Goal: Information Seeking & Learning: Learn about a topic

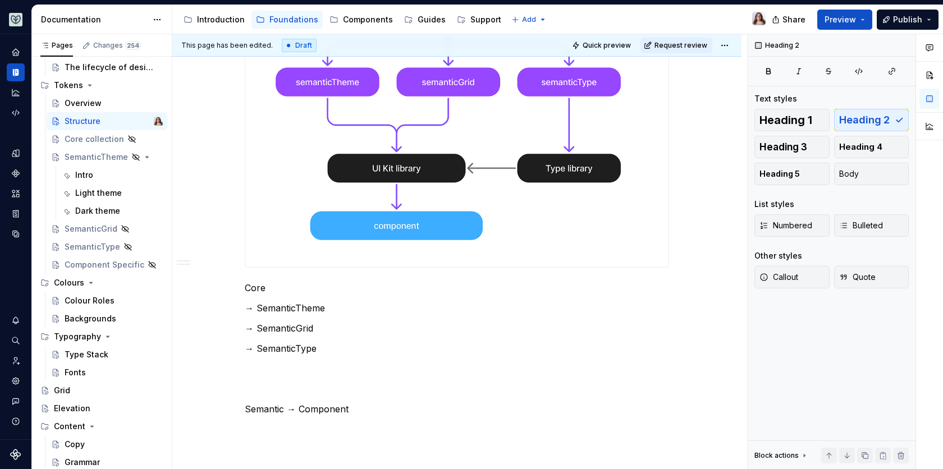
scroll to position [333, 0]
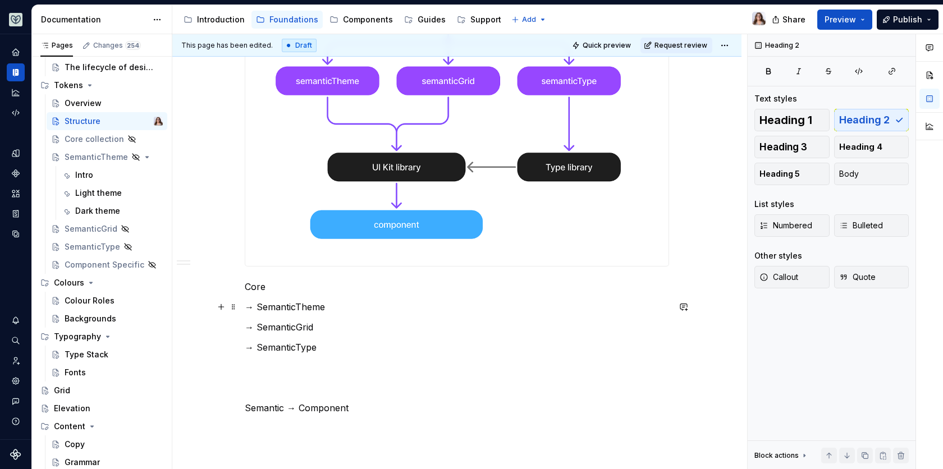
click at [296, 303] on p "→ SemanticTheme" at bounding box center [457, 306] width 424 height 13
click at [269, 287] on p "Core" at bounding box center [457, 286] width 424 height 13
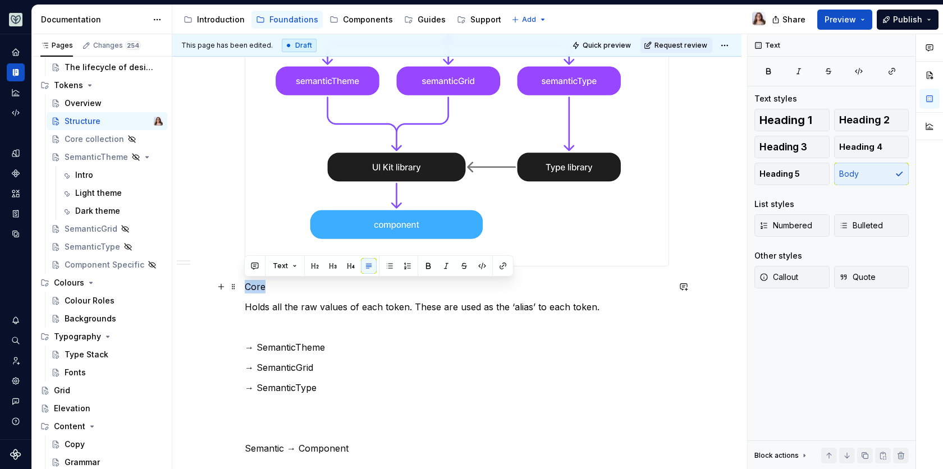
drag, startPoint x: 280, startPoint y: 289, endPoint x: 203, endPoint y: 289, distance: 77.4
click at [203, 289] on div "Collections Core Holds all the raw values of each token. These are used as the …" at bounding box center [456, 295] width 569 height 873
click at [267, 288] on p "Core" at bounding box center [457, 286] width 424 height 13
click at [247, 305] on p "Holds all the raw values of each token. These are used as the ‘alias’ to each t…" at bounding box center [457, 306] width 424 height 13
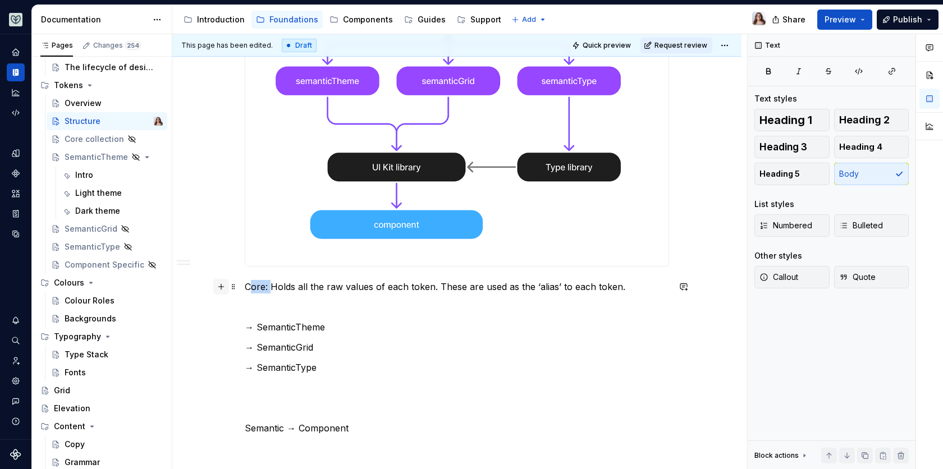
drag, startPoint x: 270, startPoint y: 286, endPoint x: 226, endPoint y: 286, distance: 44.9
click at [245, 286] on div "Collections Core: Holds all the raw values of each token. These are used as the…" at bounding box center [457, 228] width 424 height 685
click at [267, 290] on p "Core: Holds all the raw values of each token. These are used as the ‘alias’ to …" at bounding box center [457, 286] width 424 height 13
drag, startPoint x: 267, startPoint y: 288, endPoint x: 240, endPoint y: 288, distance: 27.5
click at [240, 288] on div "Collections Core: Holds all the raw values of each token. These are used as the…" at bounding box center [456, 285] width 569 height 852
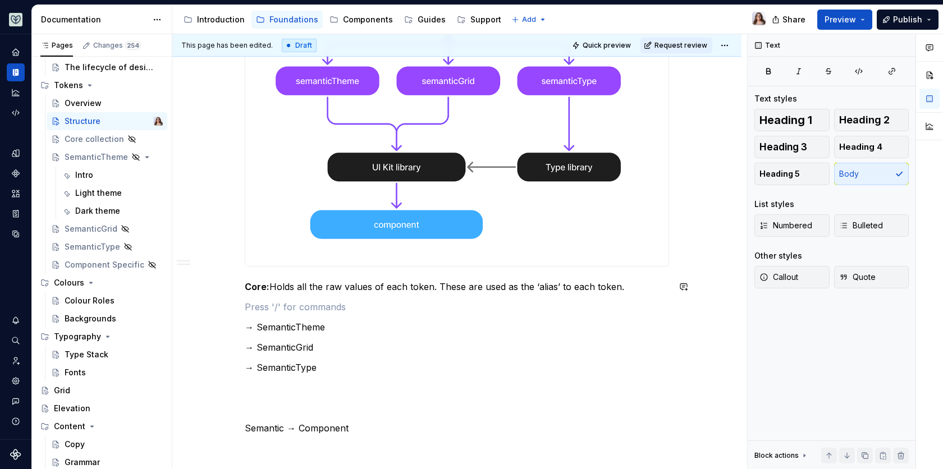
click at [259, 296] on div "Collections Core: Holds all the raw values of each token. These are used as the…" at bounding box center [457, 221] width 424 height 671
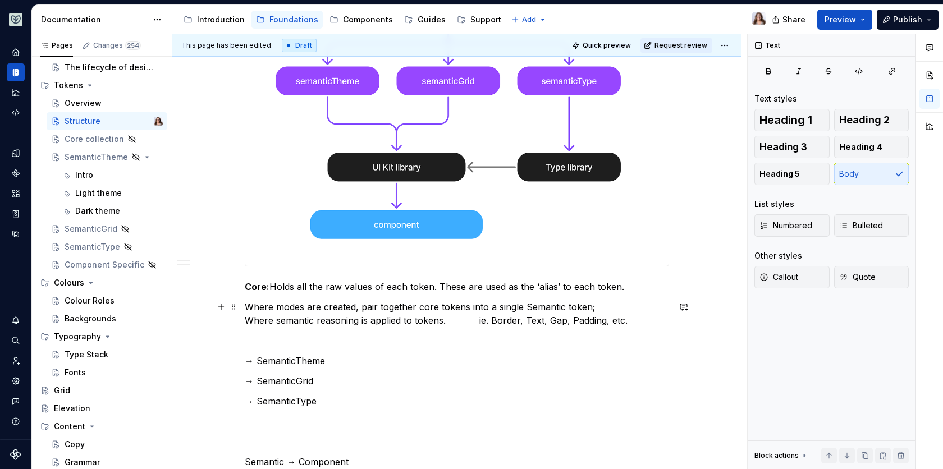
click at [245, 306] on p "Where modes are created, pair together core tokens into a single Semantic token…" at bounding box center [457, 313] width 424 height 27
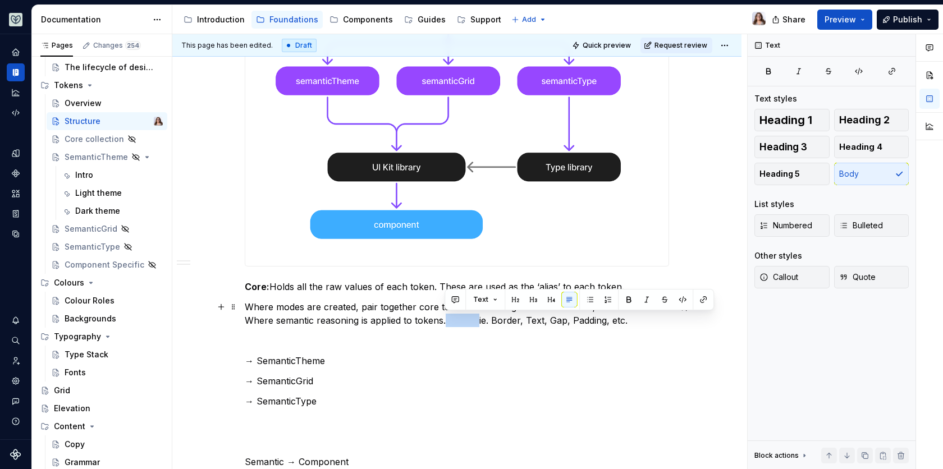
drag, startPoint x: 474, startPoint y: 319, endPoint x: 446, endPoint y: 319, distance: 28.1
click at [446, 319] on p "Where modes are created, pair together core tokens into a single Semantic token…" at bounding box center [457, 313] width 424 height 27
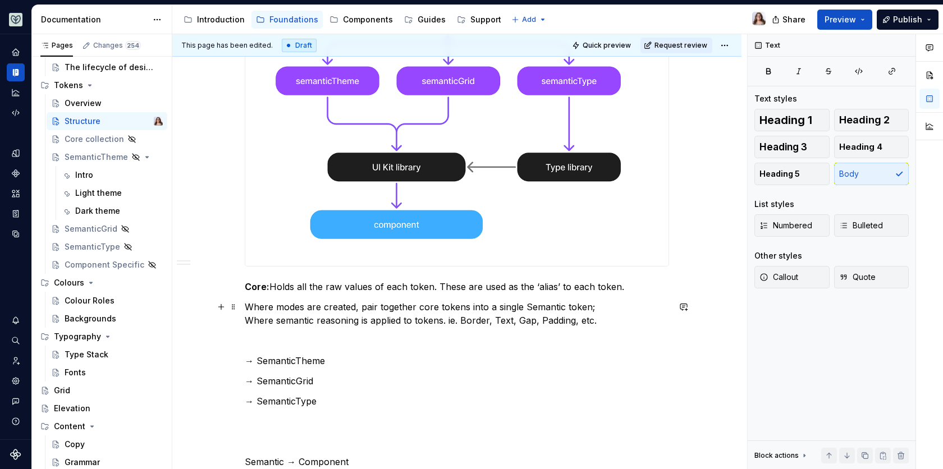
click at [246, 321] on p "Where modes are created, pair together core tokens into a single Semantic token…" at bounding box center [457, 313] width 424 height 27
click at [245, 306] on p "Where modes are created, pair together core tokens into a single Semantic token…" at bounding box center [457, 313] width 424 height 27
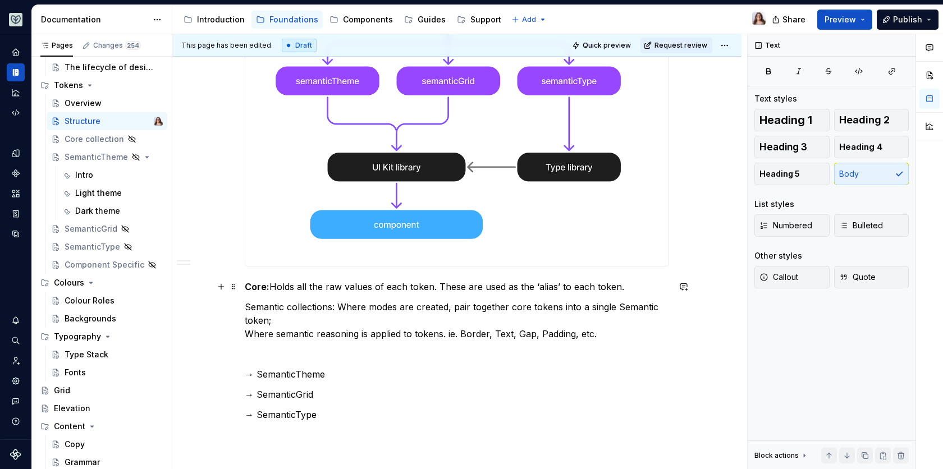
click at [264, 287] on strong "Core:" at bounding box center [257, 286] width 25 height 11
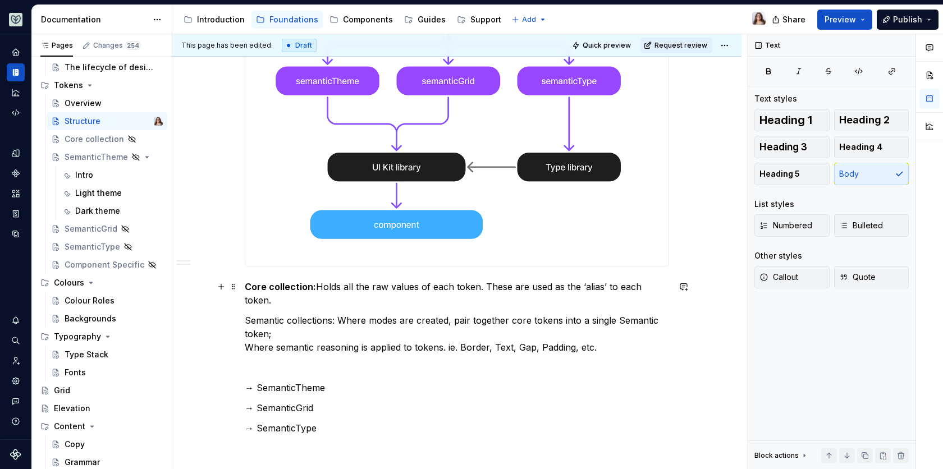
click at [317, 286] on p "Core collection: Holds all the raw values of each token. These are used as the …" at bounding box center [457, 293] width 424 height 27
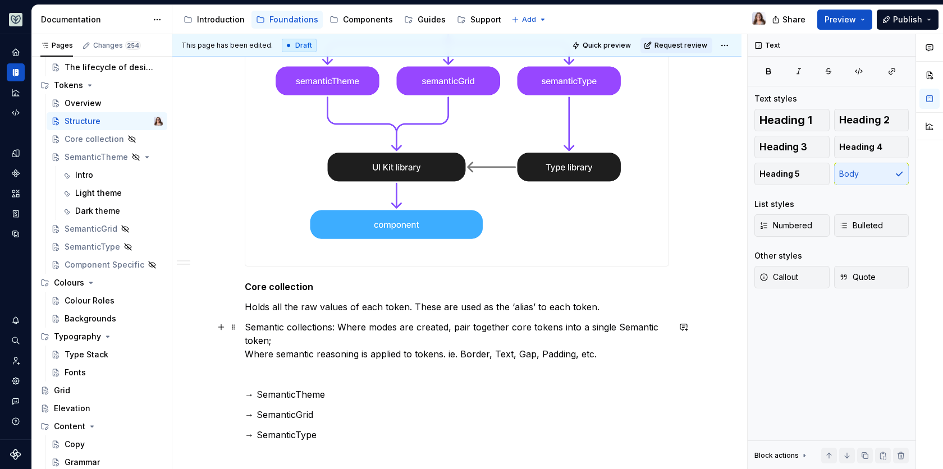
click at [337, 325] on p "Semantic collections: Where modes are created, pair together core tokens into a…" at bounding box center [457, 340] width 424 height 40
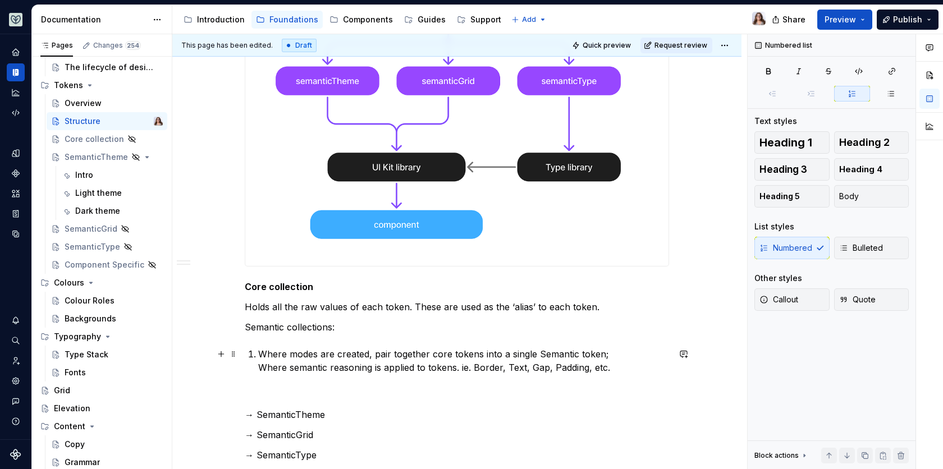
click at [259, 366] on p "Where modes are created, pair together core tokens into a single Semantic token…" at bounding box center [463, 360] width 411 height 27
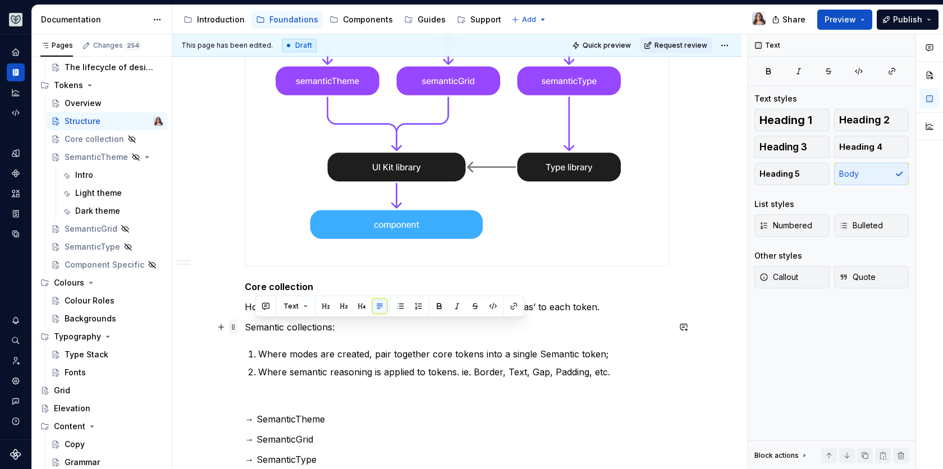
drag, startPoint x: 343, startPoint y: 324, endPoint x: 229, endPoint y: 324, distance: 114.5
click at [245, 324] on div "Collections Core collection Holds all the raw values of each token. These are u…" at bounding box center [457, 274] width 424 height 777
click at [291, 330] on p "Semantic collections:" at bounding box center [457, 326] width 424 height 13
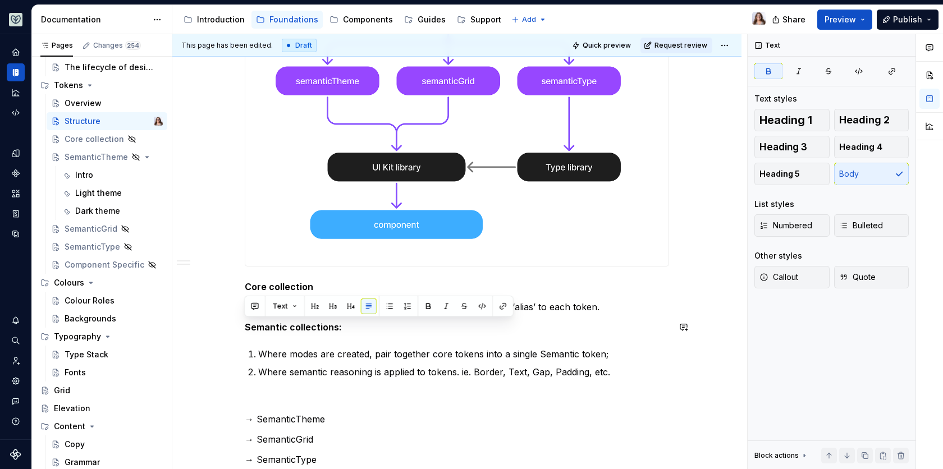
click at [268, 339] on div "Collections Core collection Holds all the raw values of each token. These are u…" at bounding box center [457, 267] width 424 height 763
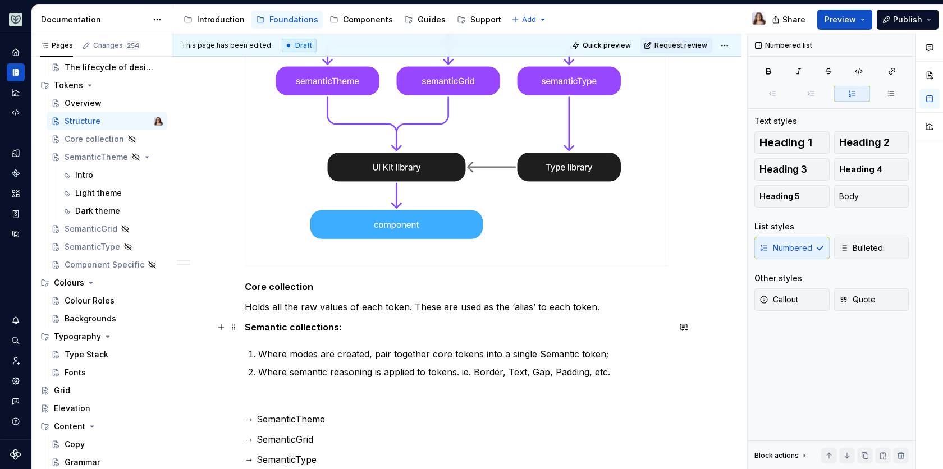
click at [242, 327] on div "Collections Core collection Holds all the raw values of each token. These are u…" at bounding box center [456, 331] width 569 height 944
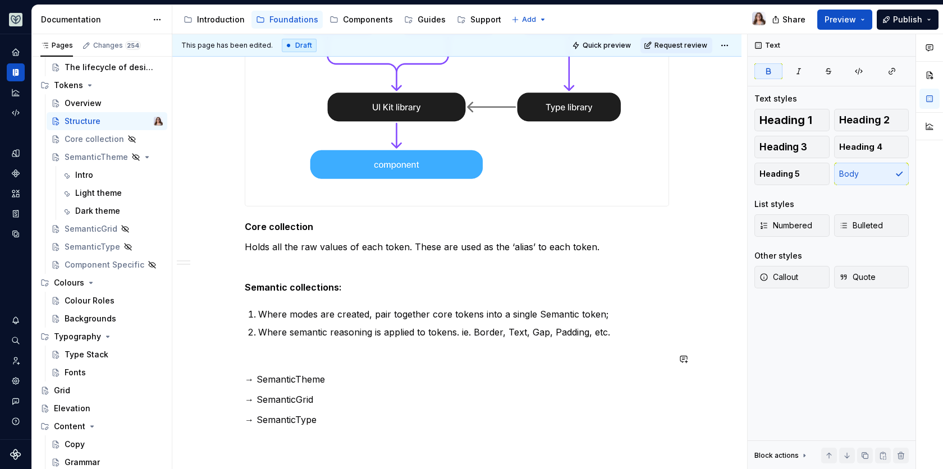
scroll to position [400, 0]
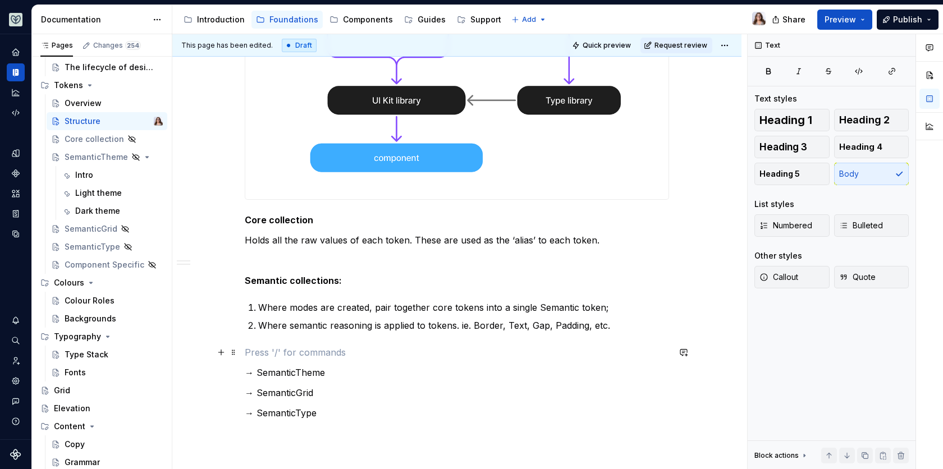
click at [269, 350] on p at bounding box center [457, 352] width 424 height 13
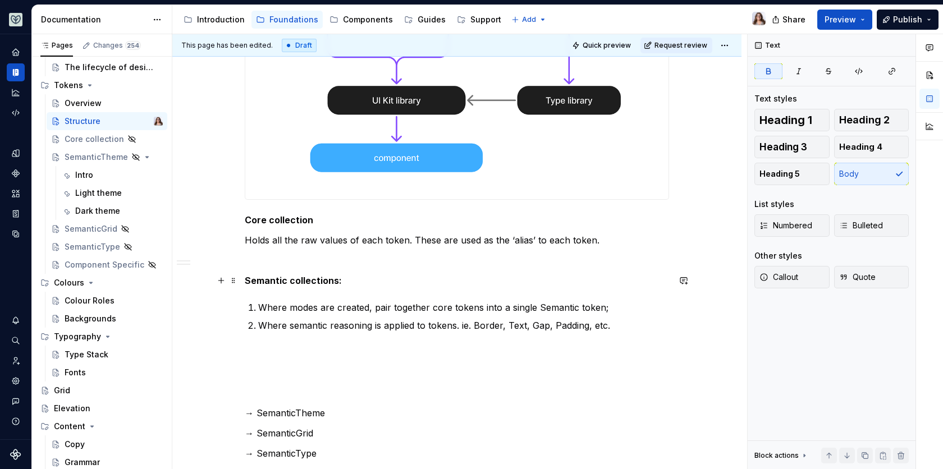
click at [339, 280] on strong "Semantic collections:" at bounding box center [293, 280] width 97 height 11
click at [259, 354] on p at bounding box center [457, 352] width 424 height 13
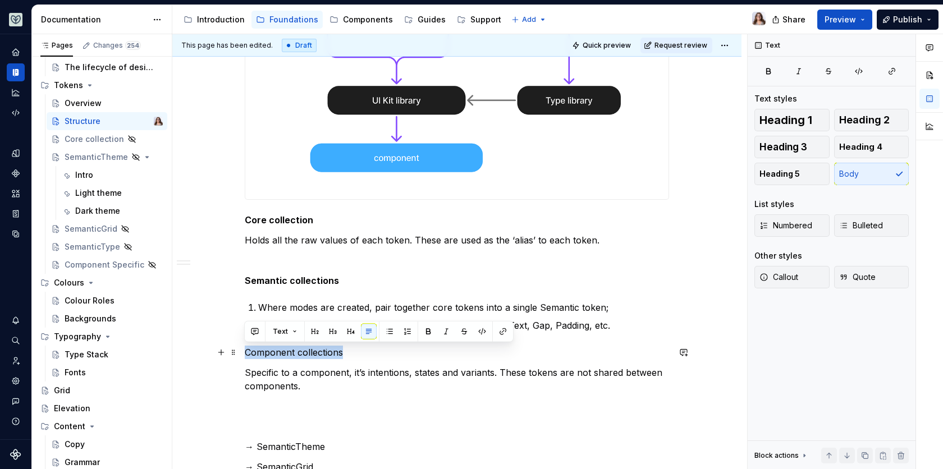
drag, startPoint x: 331, startPoint y: 351, endPoint x: 211, endPoint y: 350, distance: 120.1
click at [212, 351] on div "Collections Core collection Holds all the raw values of each token. These are u…" at bounding box center [456, 311] width 569 height 1039
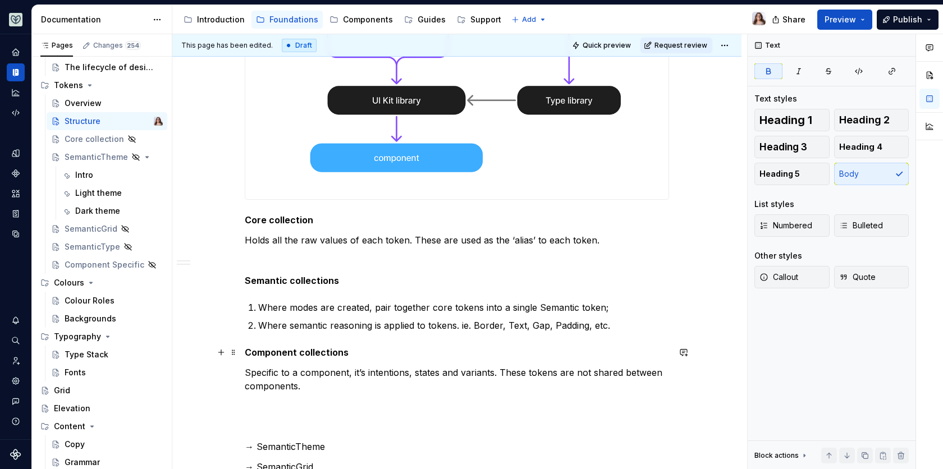
click at [352, 354] on p "Component collections" at bounding box center [457, 352] width 424 height 13
click at [245, 352] on strong "Component collections" at bounding box center [297, 352] width 104 height 11
click at [259, 295] on div "Collections Core collection Holds all the raw values of each token. These are u…" at bounding box center [457, 247] width 424 height 857
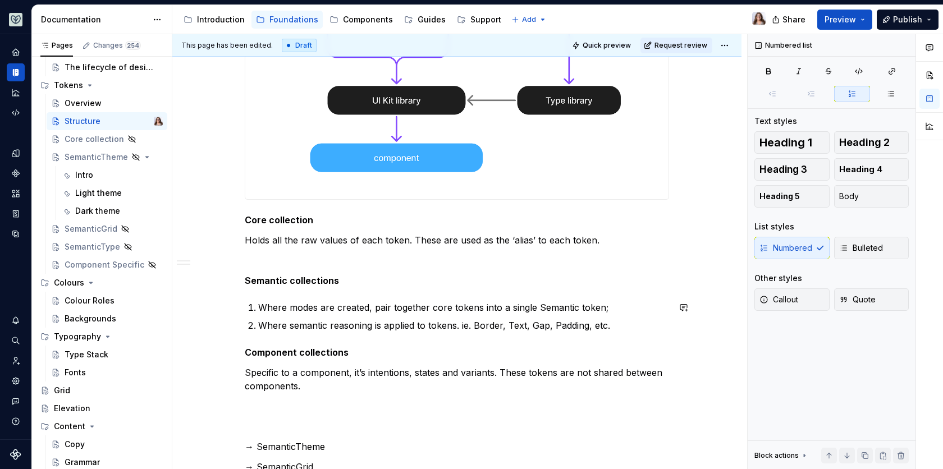
click at [247, 297] on div "Collections Core collection Holds all the raw values of each token. These are u…" at bounding box center [457, 247] width 424 height 857
click at [258, 305] on li "Where modes are created, pair together core tokens into a single Semantic token;" at bounding box center [463, 307] width 411 height 13
click at [249, 261] on p at bounding box center [457, 260] width 424 height 13
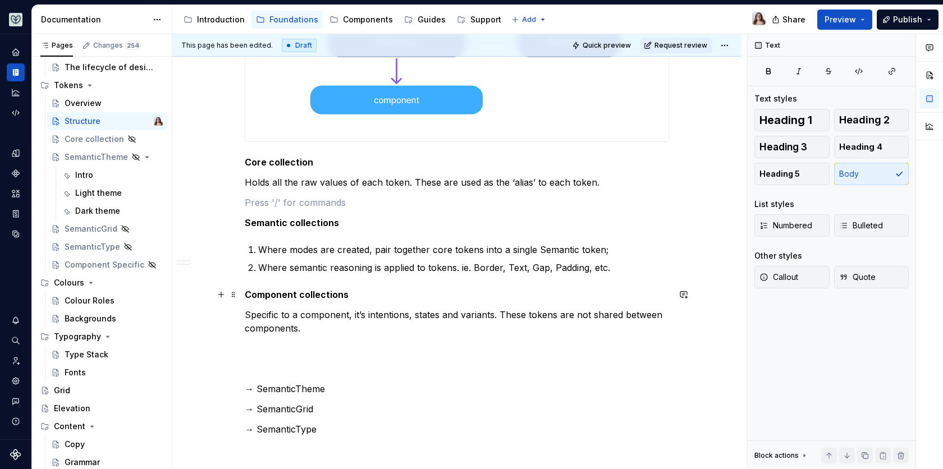
scroll to position [460, 0]
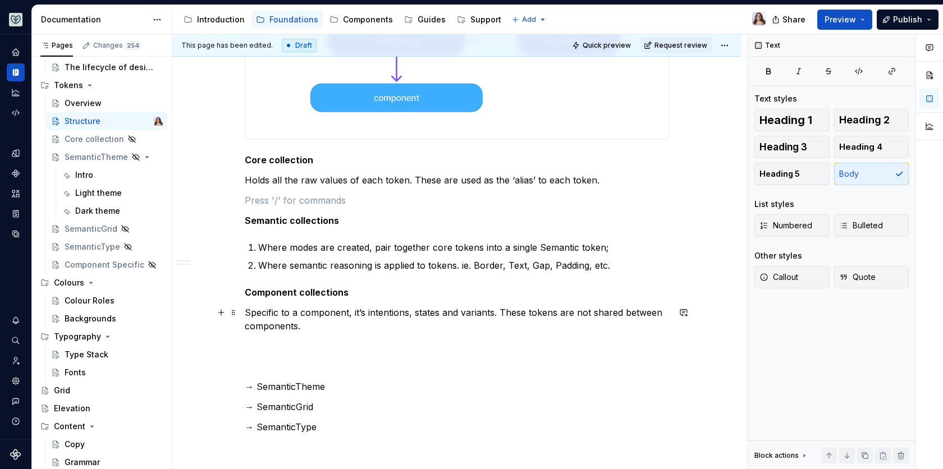
click at [305, 326] on p "Specific to a component, it’s intentions, states and variants. These tokens are…" at bounding box center [457, 319] width 424 height 27
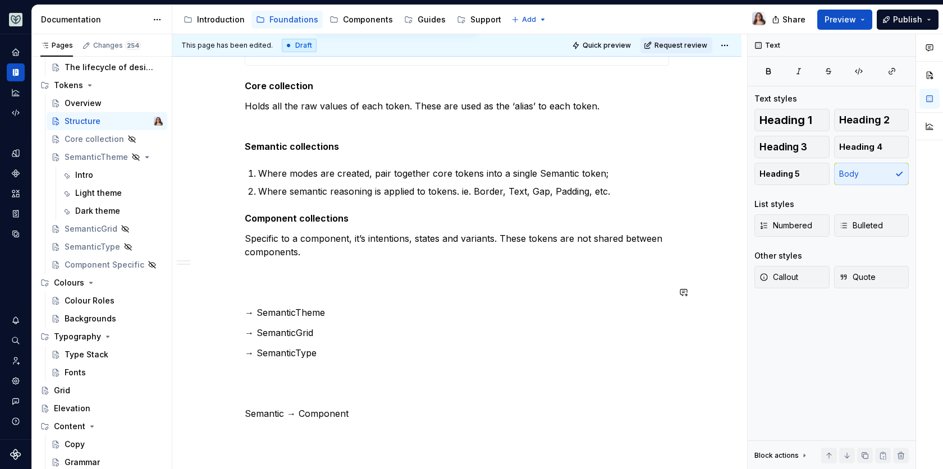
scroll to position [554, 0]
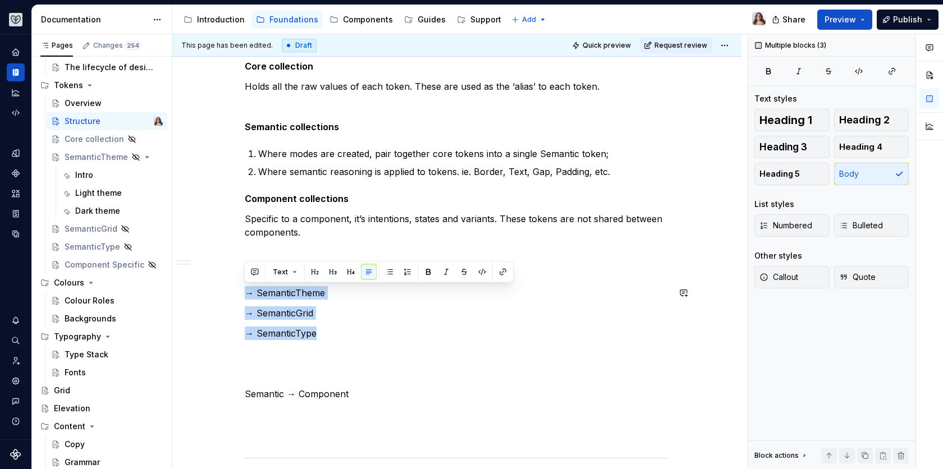
drag, startPoint x: 330, startPoint y: 339, endPoint x: 243, endPoint y: 283, distance: 104.0
click at [243, 283] on div "Collections Core collection Holds all the raw values of each token. These are u…" at bounding box center [456, 157] width 569 height 1039
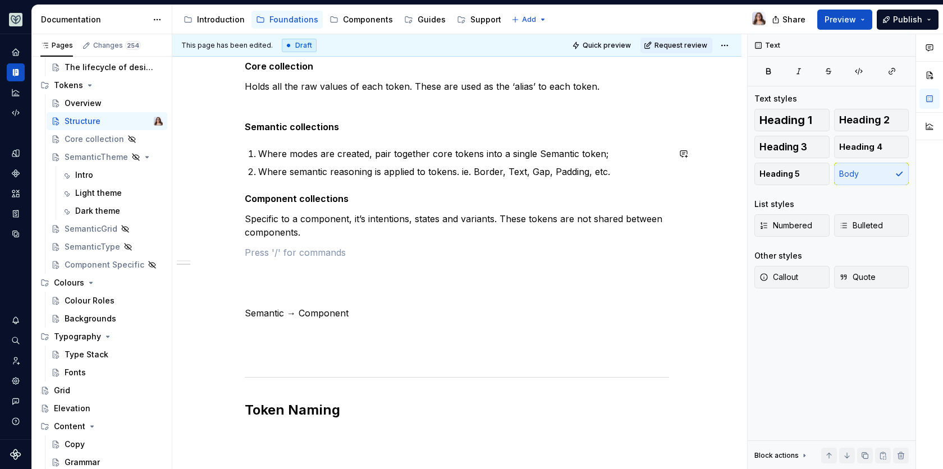
scroll to position [485, 0]
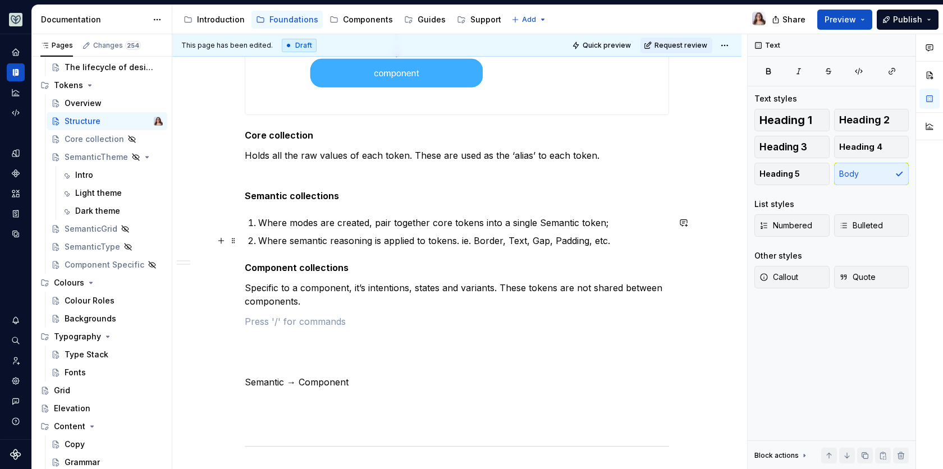
click at [614, 238] on p "Where semantic reasoning is applied to tokens. ie. Border, Text, Gap, Padding, …" at bounding box center [463, 240] width 411 height 13
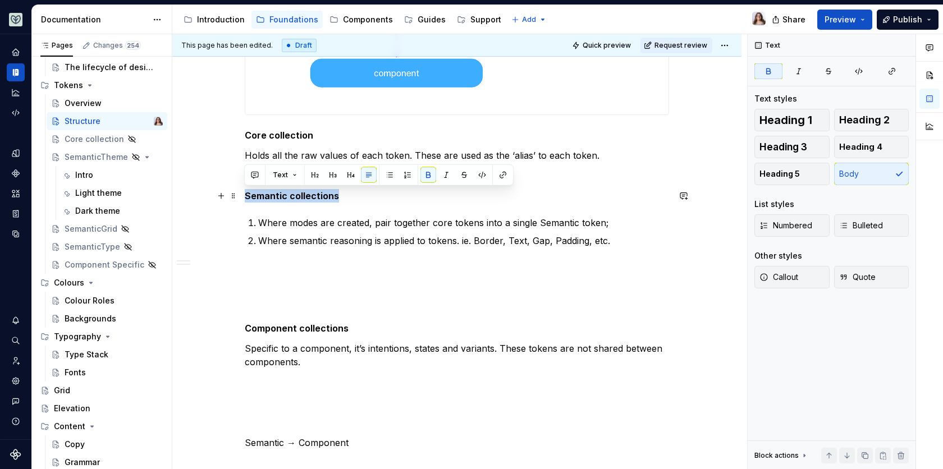
drag, startPoint x: 333, startPoint y: 195, endPoint x: 205, endPoint y: 194, distance: 127.9
click at [207, 194] on div "Collections Core collection Holds all the raw values of each token. These are u…" at bounding box center [456, 216] width 569 height 1018
click at [345, 177] on button "button" at bounding box center [351, 175] width 16 height 16
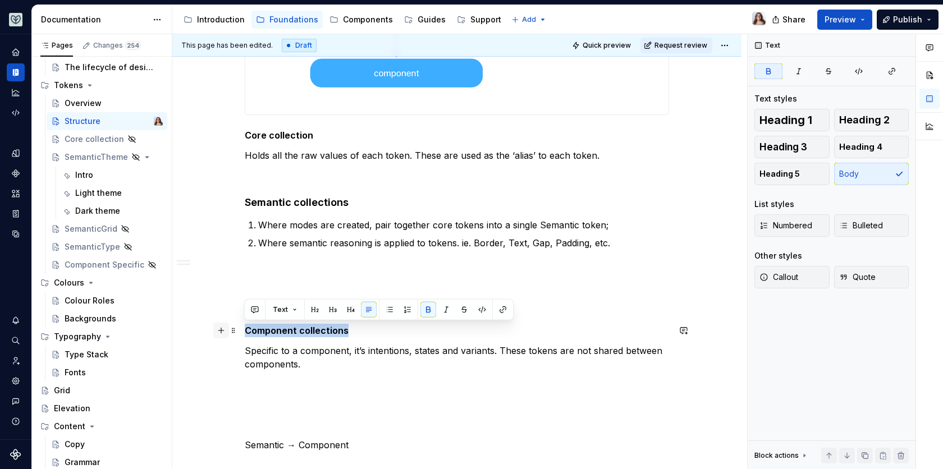
drag, startPoint x: 351, startPoint y: 331, endPoint x: 218, endPoint y: 330, distance: 132.4
click at [245, 330] on div "Collections Core collection Holds all the raw values of each token. These are u…" at bounding box center [457, 160] width 424 height 853
click at [349, 310] on button "button" at bounding box center [351, 310] width 16 height 16
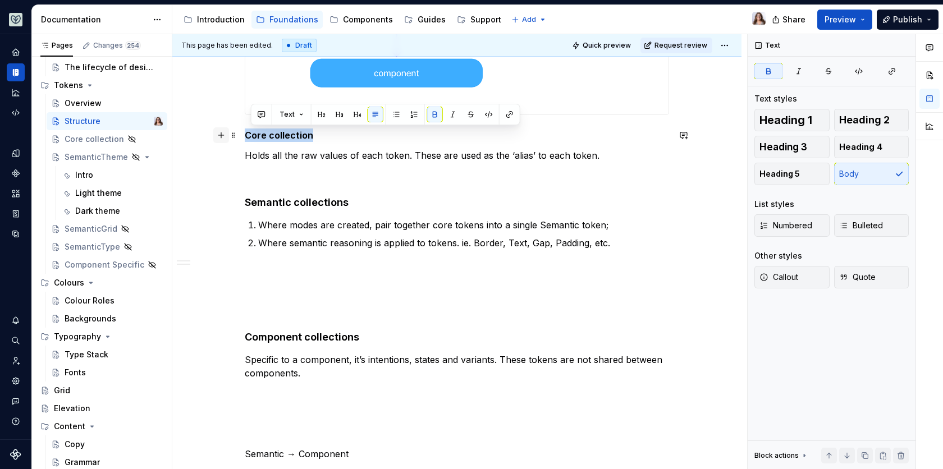
drag, startPoint x: 316, startPoint y: 136, endPoint x: 222, endPoint y: 137, distance: 93.7
click at [245, 137] on div "Collections Core collection Holds all the raw values of each token. These are u…" at bounding box center [457, 165] width 424 height 862
click at [346, 114] on button "button" at bounding box center [351, 115] width 16 height 16
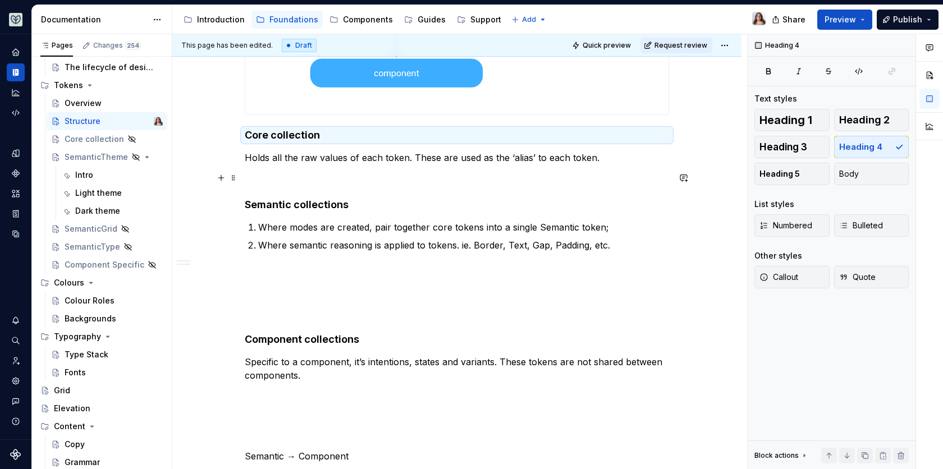
click at [309, 181] on p at bounding box center [457, 177] width 424 height 13
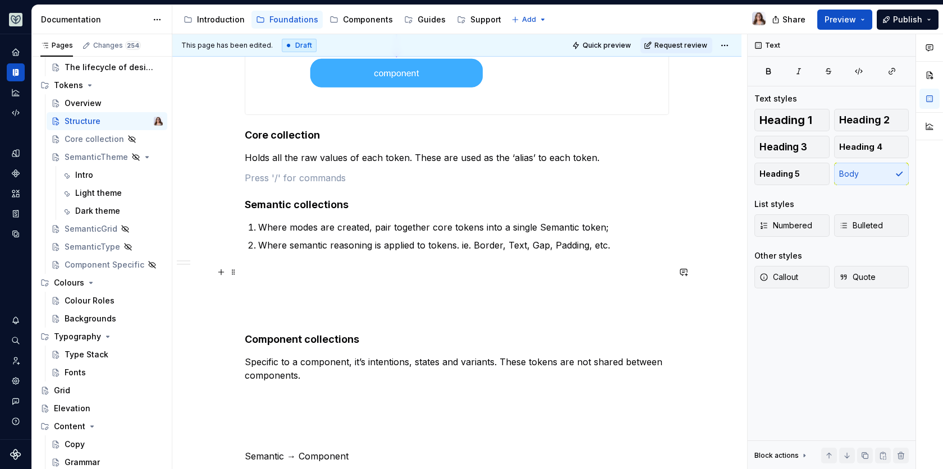
click at [264, 265] on p at bounding box center [457, 271] width 424 height 13
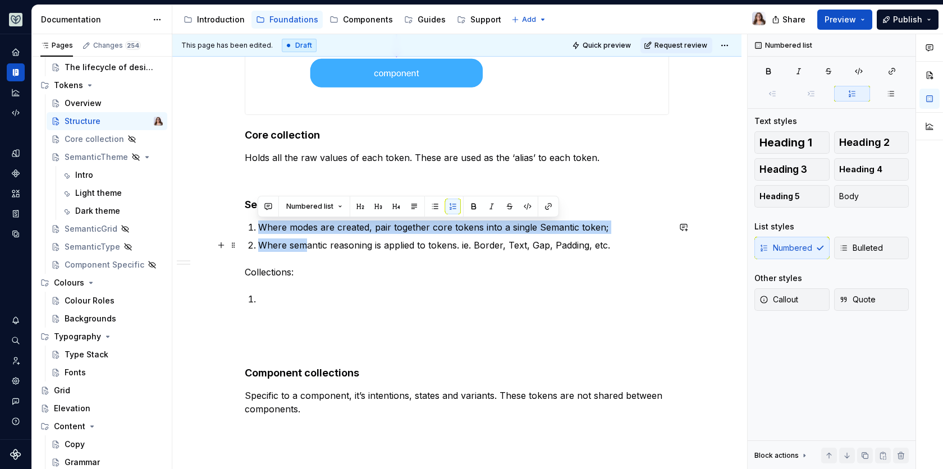
drag, startPoint x: 260, startPoint y: 227, endPoint x: 305, endPoint y: 241, distance: 46.5
click at [305, 241] on ol "Where modes are created, pair together core tokens into a single Semantic token…" at bounding box center [463, 236] width 411 height 31
click at [841, 246] on icon "button" at bounding box center [843, 248] width 9 height 9
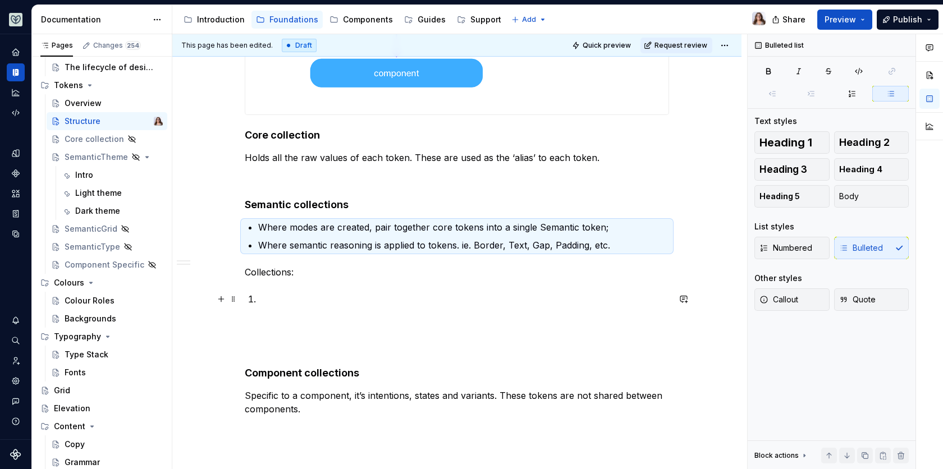
click at [265, 300] on p at bounding box center [463, 298] width 411 height 13
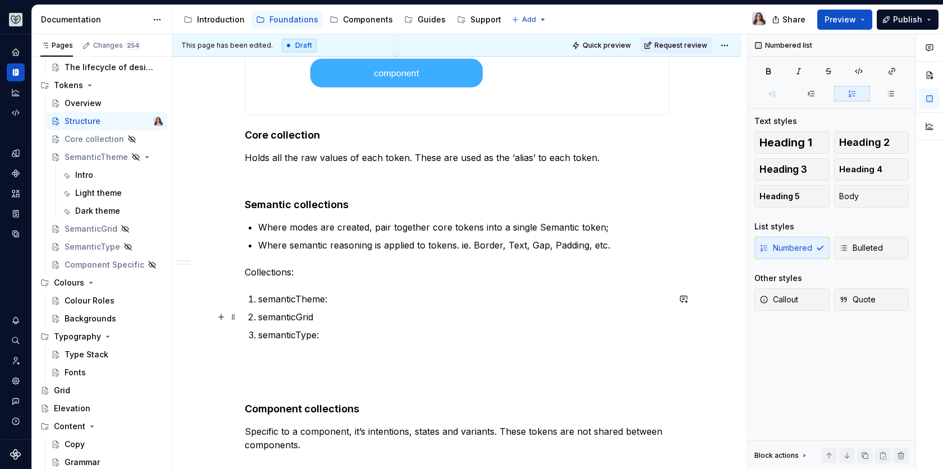
click at [312, 318] on p "semanticGrid" at bounding box center [463, 316] width 411 height 13
click at [329, 322] on p "semanticGrid:" at bounding box center [463, 316] width 411 height 13
click at [330, 301] on p "semanticTheme: colours + colour modes" at bounding box center [463, 298] width 411 height 13
click at [385, 302] on p "semanticTheme: holds colours + colour modes" at bounding box center [463, 298] width 411 height 13
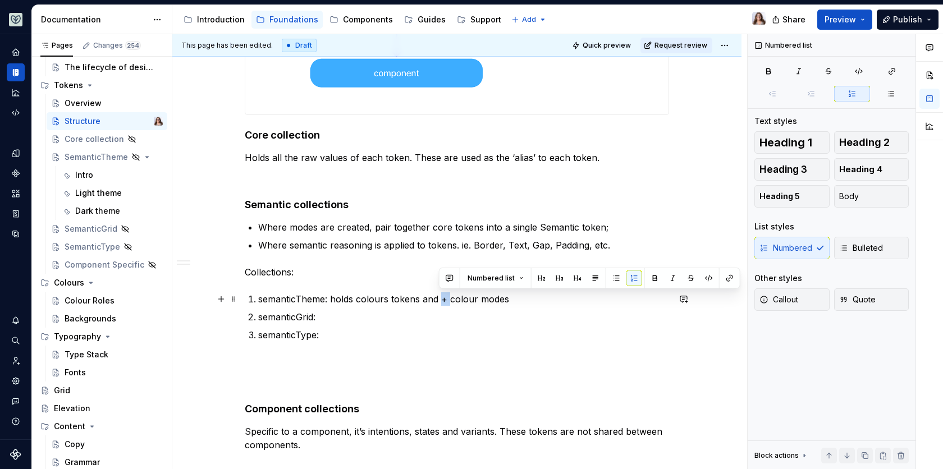
drag, startPoint x: 446, startPoint y: 299, endPoint x: 439, endPoint y: 299, distance: 7.3
click at [439, 299] on p "semanticTheme: holds colours tokens and + colour modes" at bounding box center [463, 298] width 411 height 13
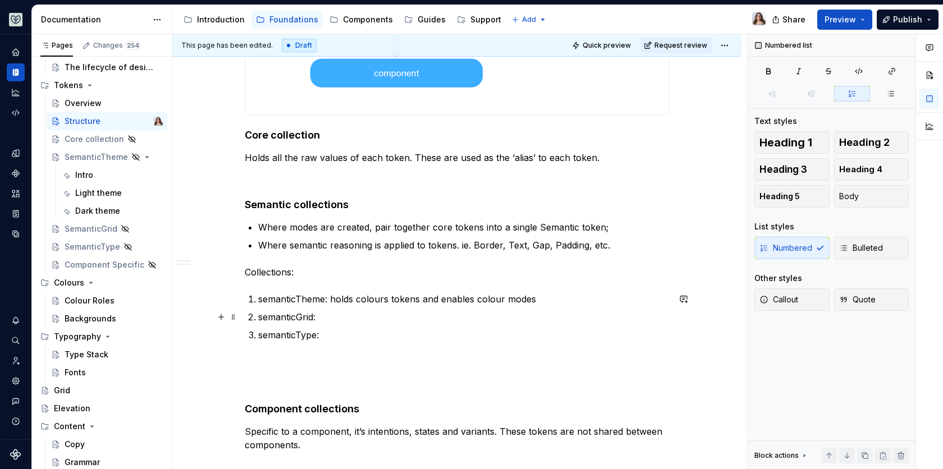
click at [324, 319] on p "semanticGrid:" at bounding box center [463, 316] width 411 height 13
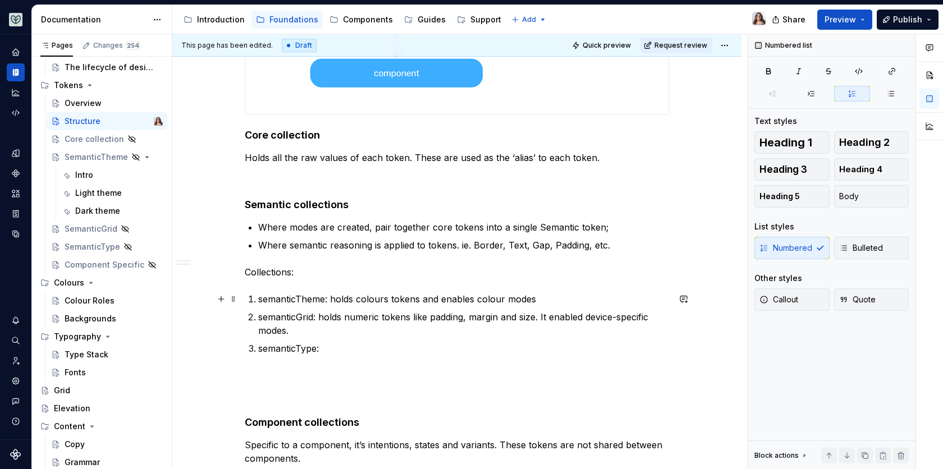
click at [438, 299] on p "semanticTheme: holds colours tokens and enables colour modes" at bounding box center [463, 298] width 411 height 13
click at [300, 336] on p "semanticGrid: holds numeric tokens like padding, margin and size. It enabled de…" at bounding box center [463, 323] width 411 height 27
click at [387, 299] on p "semanticTheme: holds colours tokens. It enables colour modes" at bounding box center [463, 298] width 411 height 13
click at [323, 350] on p "semanticType:" at bounding box center [463, 348] width 411 height 13
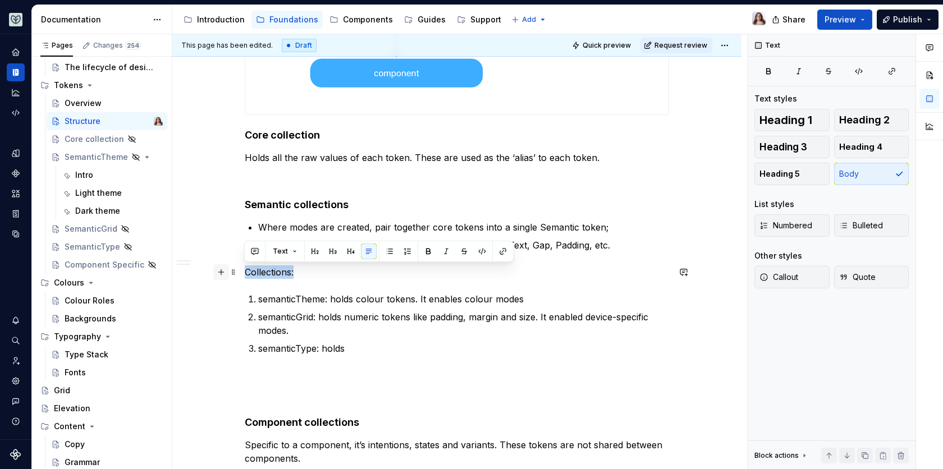
drag, startPoint x: 296, startPoint y: 272, endPoint x: 217, endPoint y: 272, distance: 79.7
click at [245, 272] on div "Collections Core collection Holds all the raw values of each token. These are u…" at bounding box center [457, 207] width 424 height 947
click at [300, 272] on p "Collections:" at bounding box center [457, 271] width 424 height 13
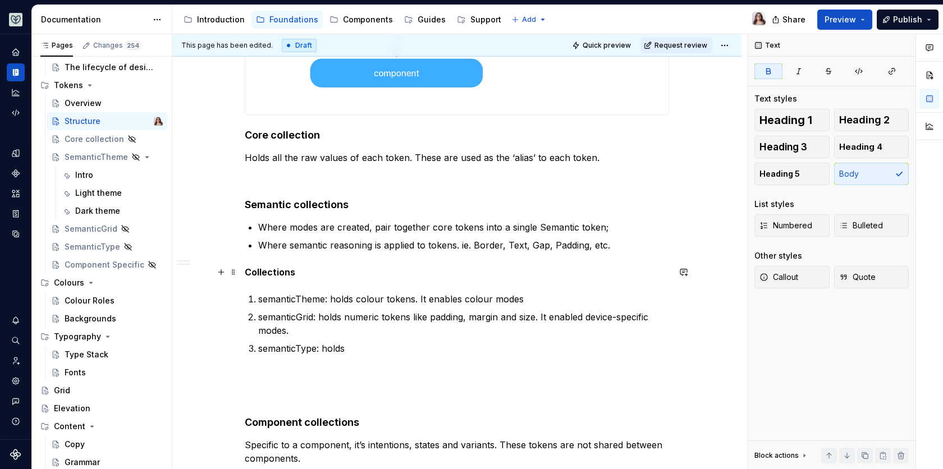
click at [245, 273] on strong "Collections" at bounding box center [270, 272] width 51 height 11
click at [336, 270] on p "Semantic Collections" at bounding box center [457, 271] width 424 height 13
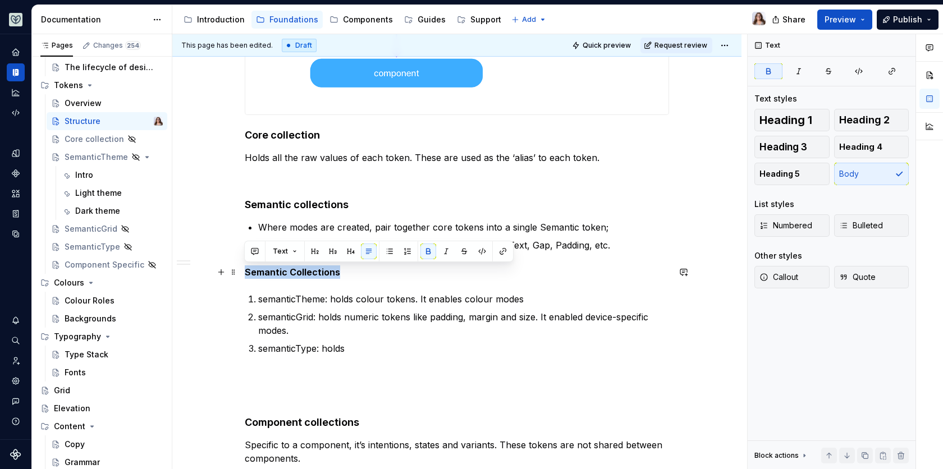
drag, startPoint x: 337, startPoint y: 272, endPoint x: 243, endPoint y: 269, distance: 94.3
click at [243, 269] on div "Collections Core collection Holds all the raw values of each token. These are u…" at bounding box center [456, 264] width 569 height 1115
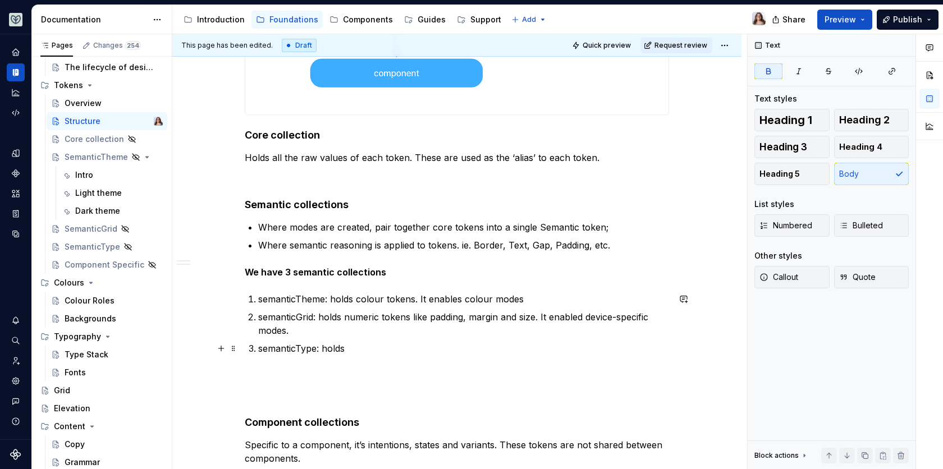
click at [348, 348] on p "semanticType: holds" at bounding box center [463, 348] width 411 height 13
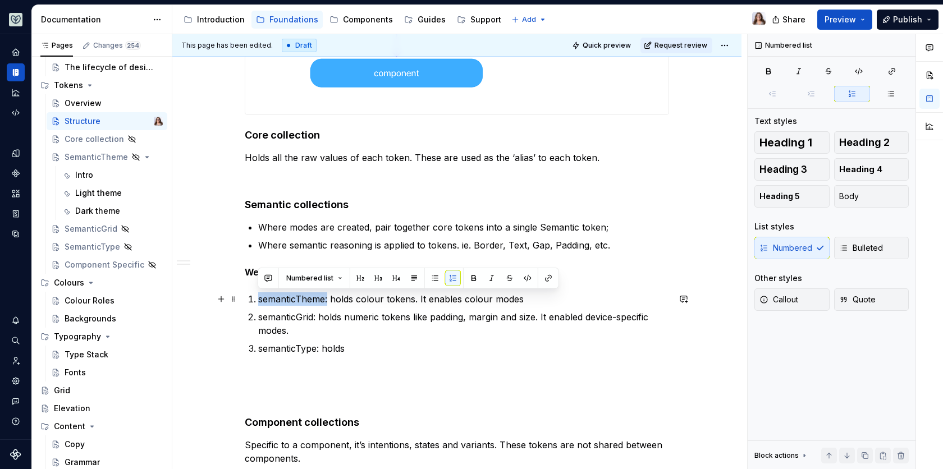
drag, startPoint x: 328, startPoint y: 300, endPoint x: 251, endPoint y: 298, distance: 77.5
click at [258, 298] on li "semanticTheme: holds colour tokens. It enables colour modes" at bounding box center [463, 298] width 411 height 13
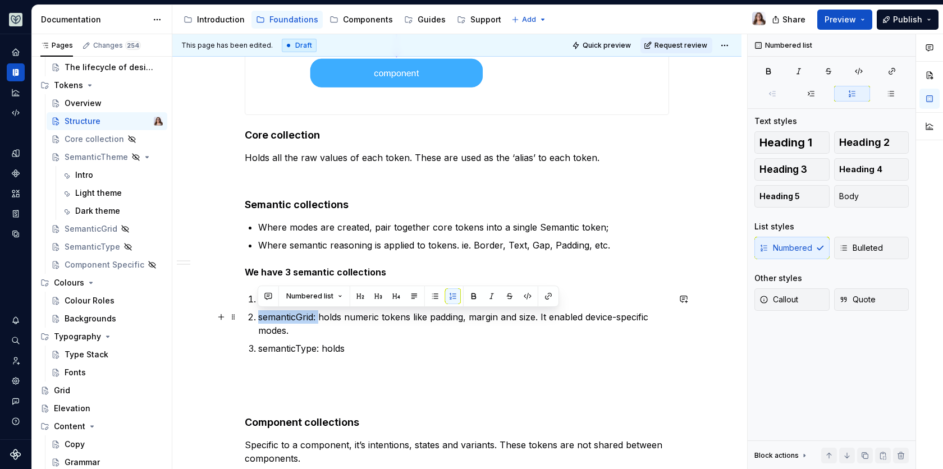
drag, startPoint x: 318, startPoint y: 315, endPoint x: 251, endPoint y: 315, distance: 66.8
click at [258, 315] on li "semanticGrid: holds numeric tokens like padding, margin and size. It enabled de…" at bounding box center [463, 323] width 411 height 27
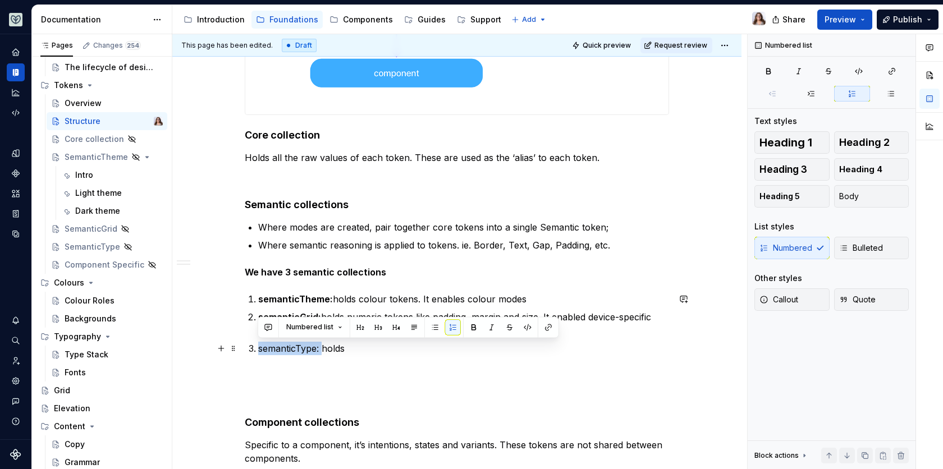
drag, startPoint x: 320, startPoint y: 349, endPoint x: 247, endPoint y: 347, distance: 73.5
click at [258, 348] on li "semanticType: holds" at bounding box center [463, 348] width 411 height 13
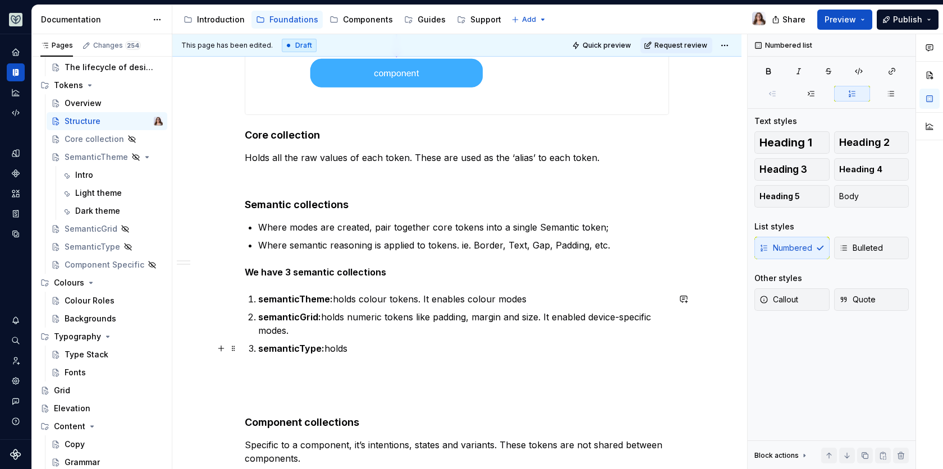
click at [348, 348] on p "semanticType: holds" at bounding box center [463, 348] width 411 height 13
click at [206, 17] on div "Introduction" at bounding box center [221, 19] width 48 height 11
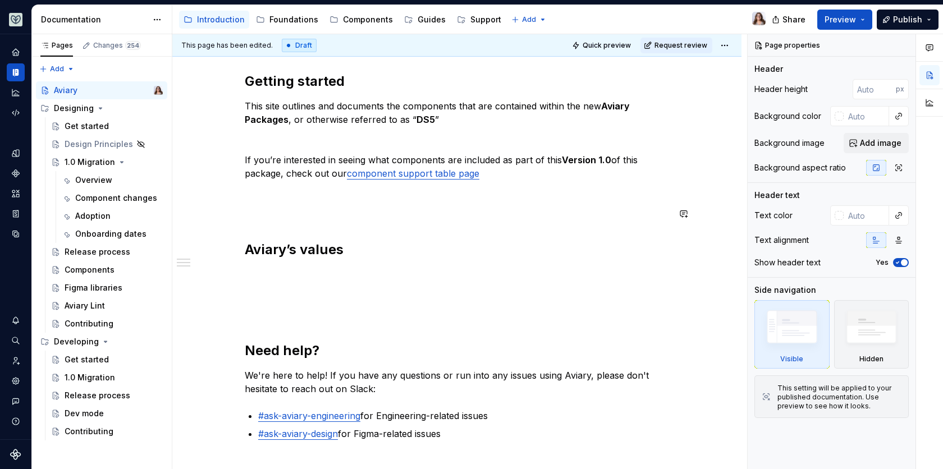
scroll to position [193, 0]
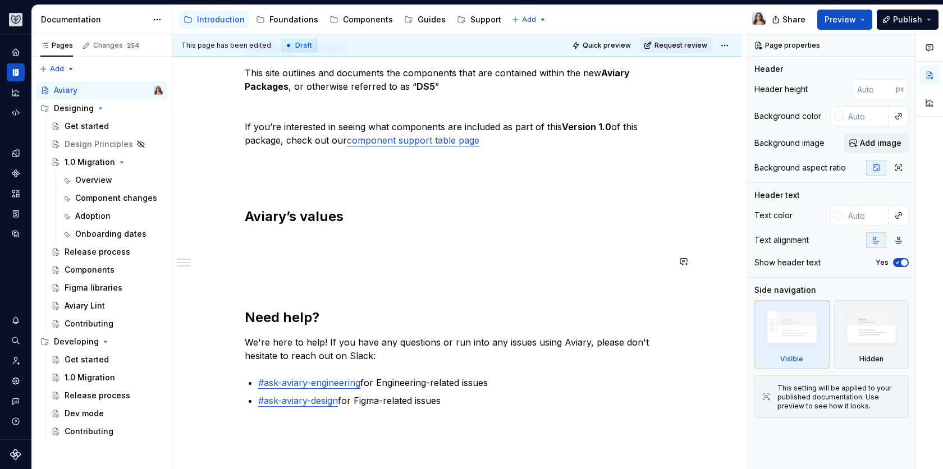
click at [264, 237] on p at bounding box center [457, 241] width 424 height 13
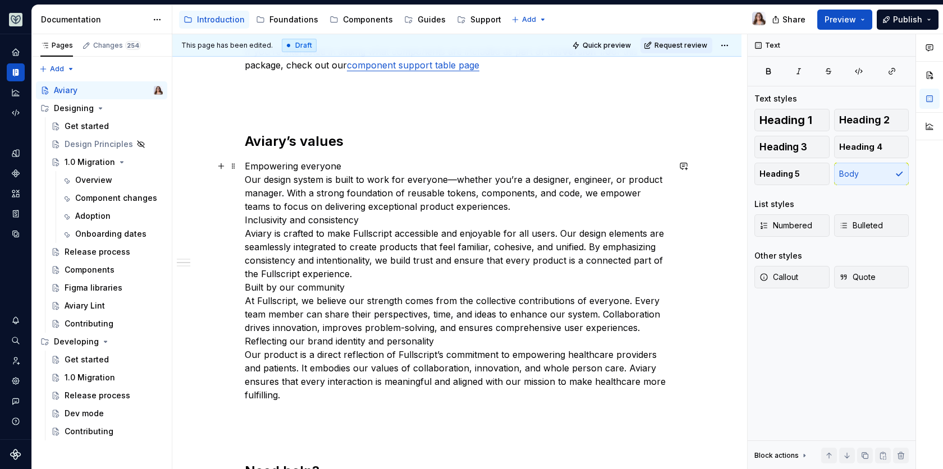
scroll to position [272, 0]
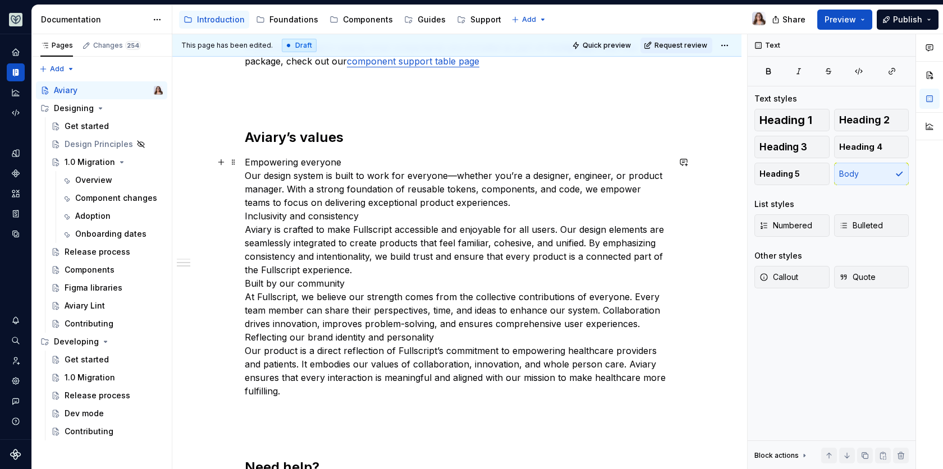
click at [368, 215] on p "Empowering everyone Our design system is built to work for everyone—whether you…" at bounding box center [457, 276] width 424 height 242
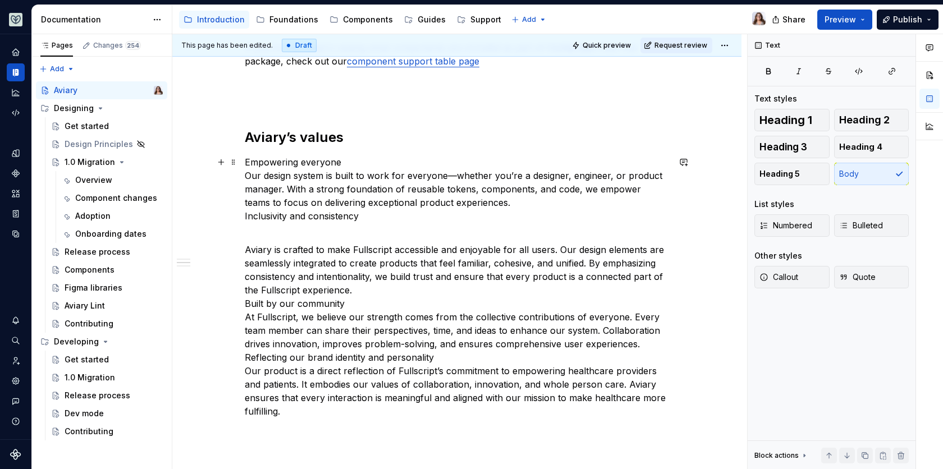
click at [245, 213] on p "Empowering everyone Our design system is built to work for everyone—whether you…" at bounding box center [457, 188] width 424 height 67
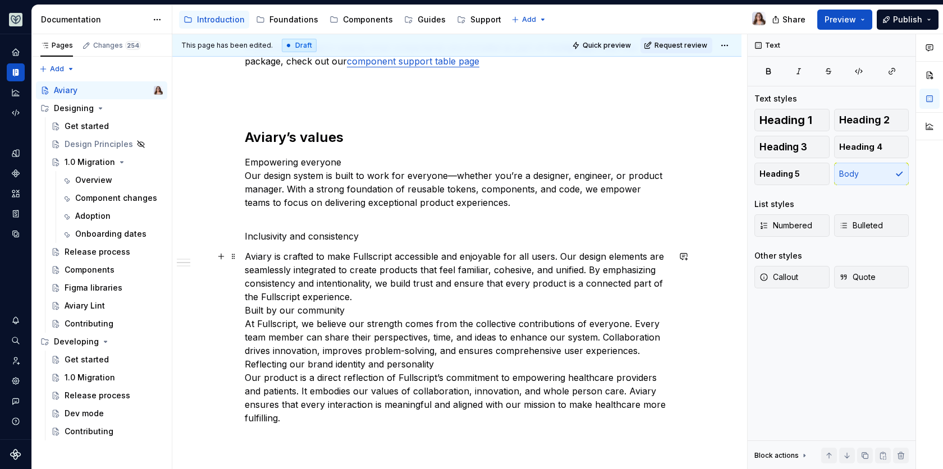
click at [245, 308] on p "Aviary is crafted to make Fullscript accessible and enjoyable for all users. Ou…" at bounding box center [457, 337] width 424 height 175
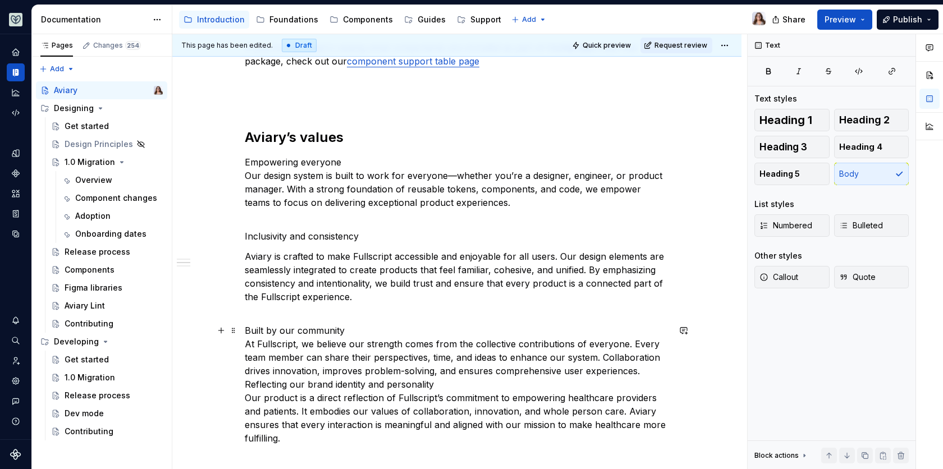
click at [245, 384] on p "Built by our community At Fullscript, we believe our strength comes from the co…" at bounding box center [457, 384] width 424 height 121
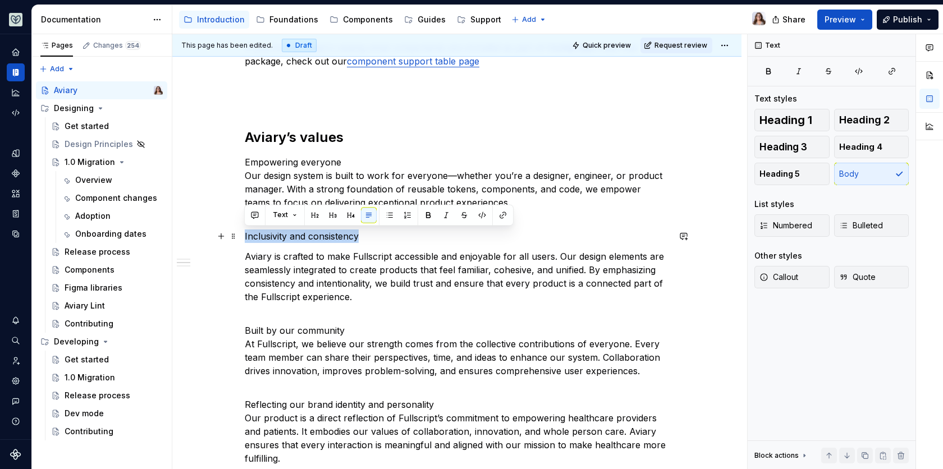
drag, startPoint x: 365, startPoint y: 236, endPoint x: 209, endPoint y: 236, distance: 156.6
click at [209, 236] on div "Getting started This site outlines and documents the components that are contai…" at bounding box center [456, 356] width 569 height 846
click at [346, 218] on button "button" at bounding box center [351, 215] width 16 height 16
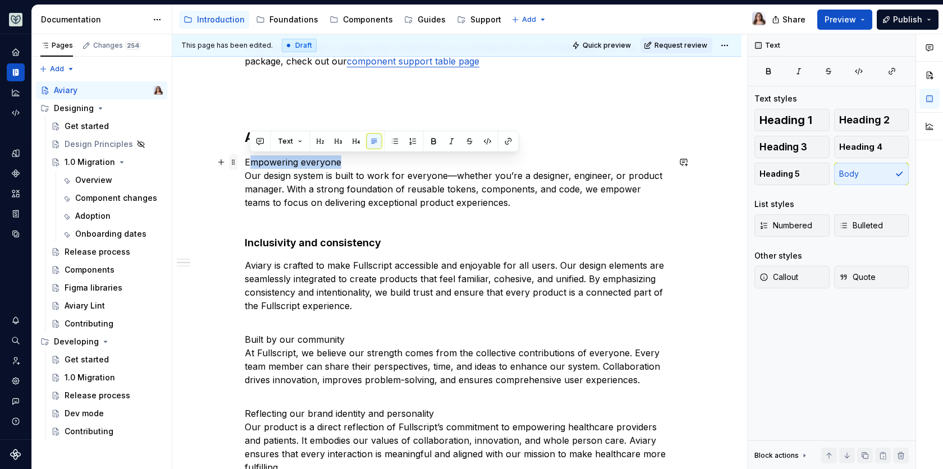
drag, startPoint x: 342, startPoint y: 158, endPoint x: 228, endPoint y: 158, distance: 113.9
click at [245, 158] on div "Getting started This site outlines and documents the components that are contai…" at bounding box center [457, 303] width 424 height 687
click at [355, 142] on button "button" at bounding box center [356, 142] width 16 height 16
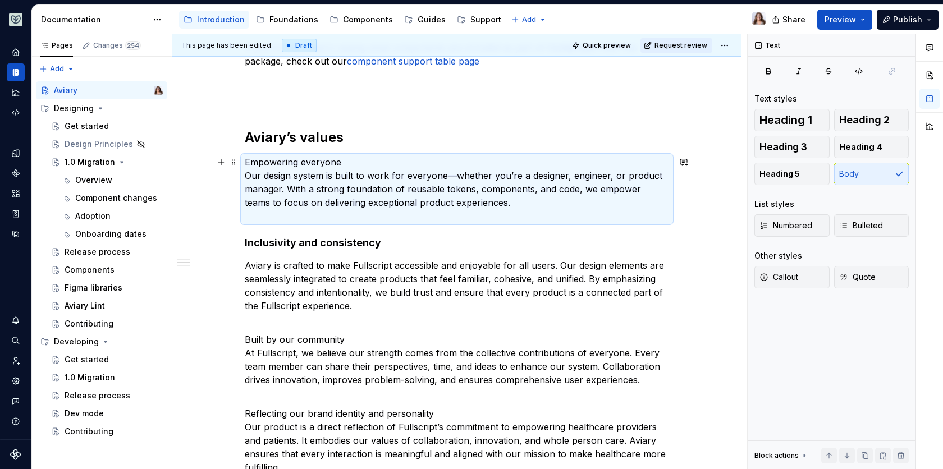
click at [346, 163] on p "Empowering everyone Our design system is built to work for everyone—whether you…" at bounding box center [457, 188] width 424 height 67
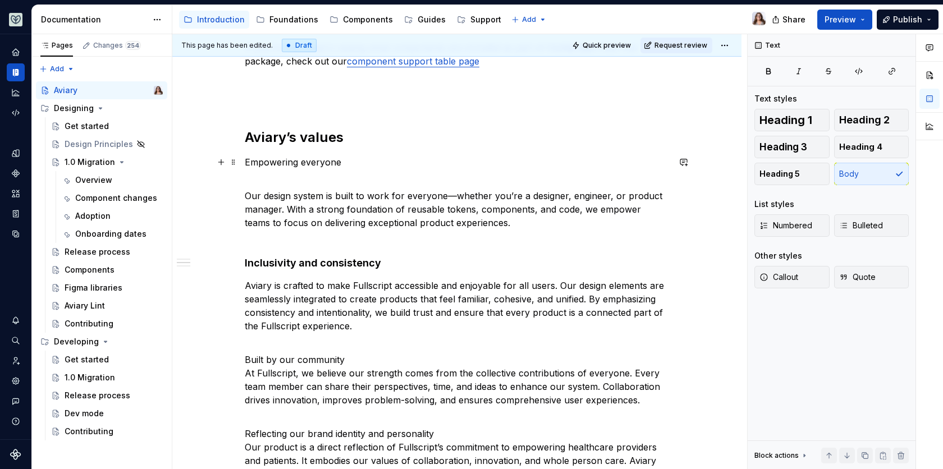
click at [326, 160] on p "Empowering everyone" at bounding box center [457, 168] width 424 height 27
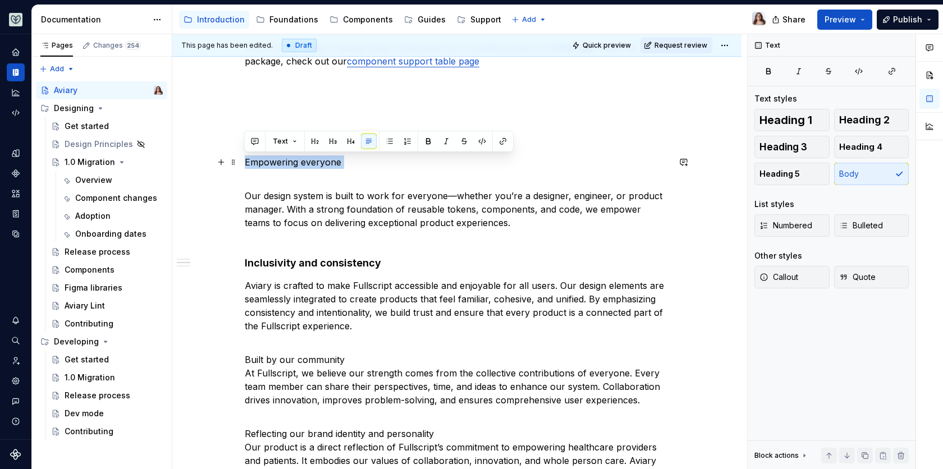
click at [326, 160] on p "Empowering everyone" at bounding box center [457, 168] width 424 height 27
click at [351, 139] on button "button" at bounding box center [351, 142] width 16 height 16
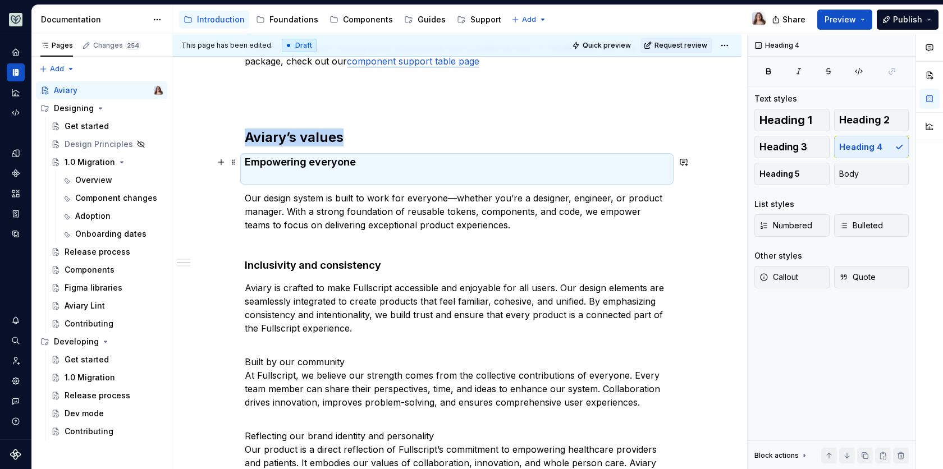
click at [298, 181] on h4 "Empowering everyone" at bounding box center [457, 168] width 424 height 27
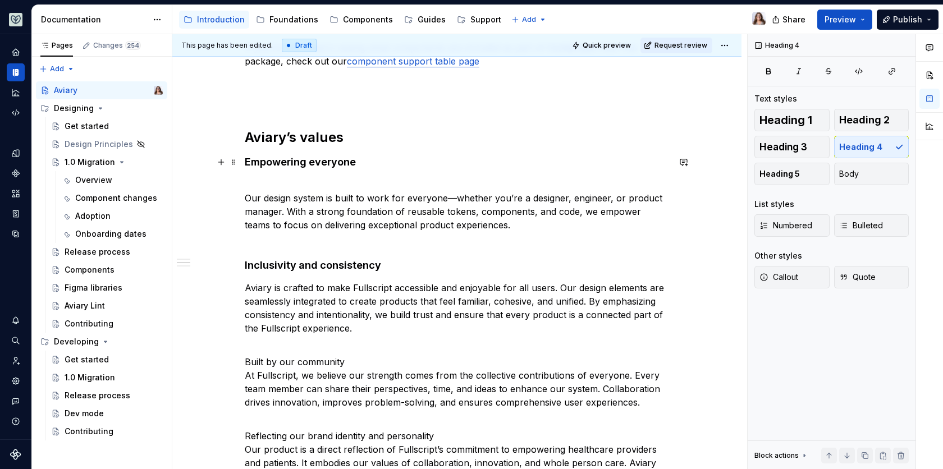
click at [287, 181] on h4 "Empowering everyone" at bounding box center [457, 168] width 424 height 27
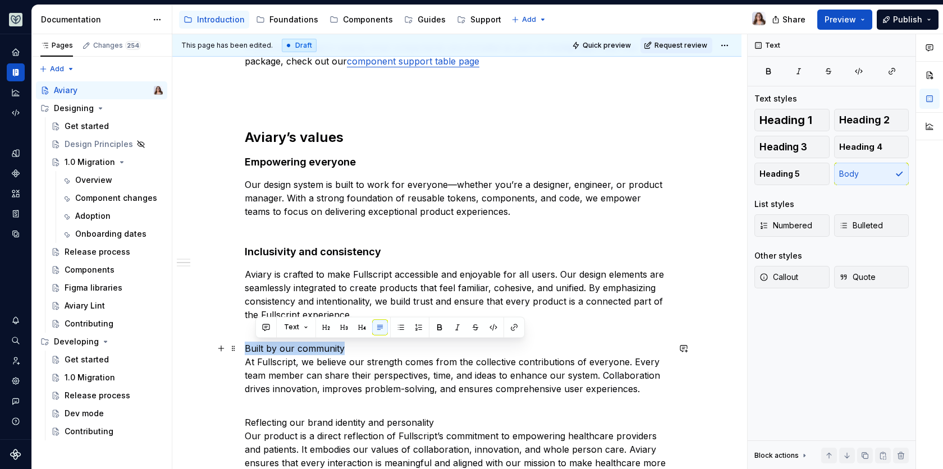
drag, startPoint x: 347, startPoint y: 342, endPoint x: 227, endPoint y: 339, distance: 120.1
click at [227, 339] on div "Getting started This site outlines and documents the components that are contai…" at bounding box center [456, 365] width 569 height 864
click at [345, 327] on button "button" at bounding box center [351, 327] width 16 height 16
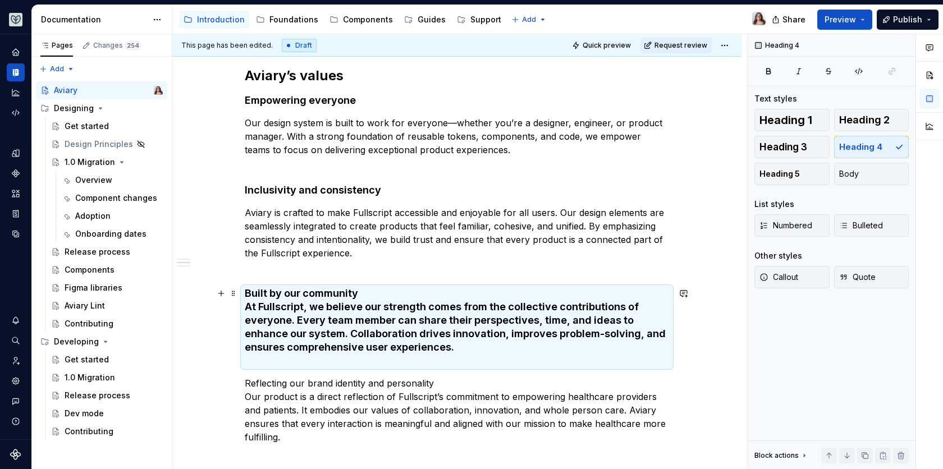
scroll to position [354, 0]
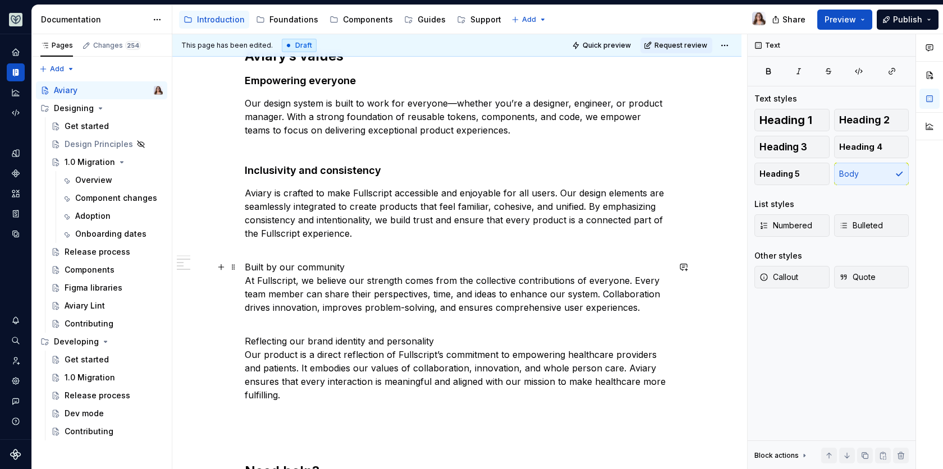
click at [352, 265] on p "Built by our community At Fullscript, we believe our strength comes from the co…" at bounding box center [457, 293] width 424 height 67
click at [350, 274] on p "Built by our community At Fullscript, we believe our strength comes from the co…" at bounding box center [457, 293] width 424 height 67
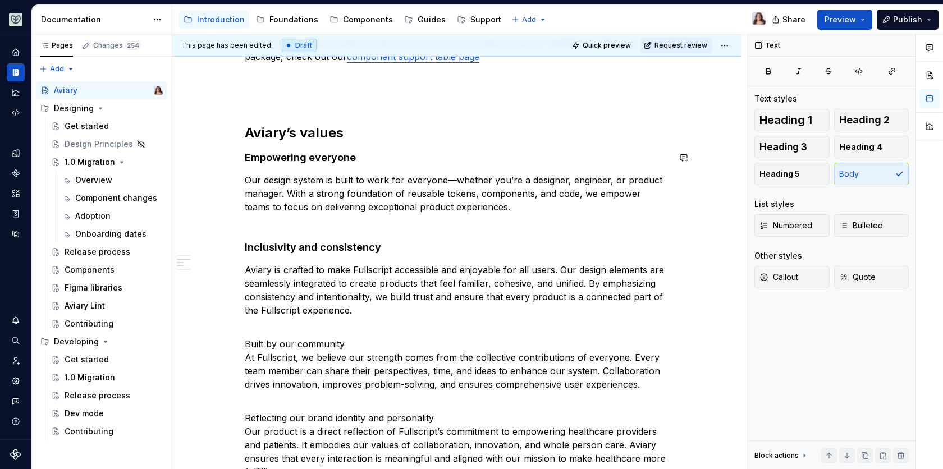
scroll to position [334, 0]
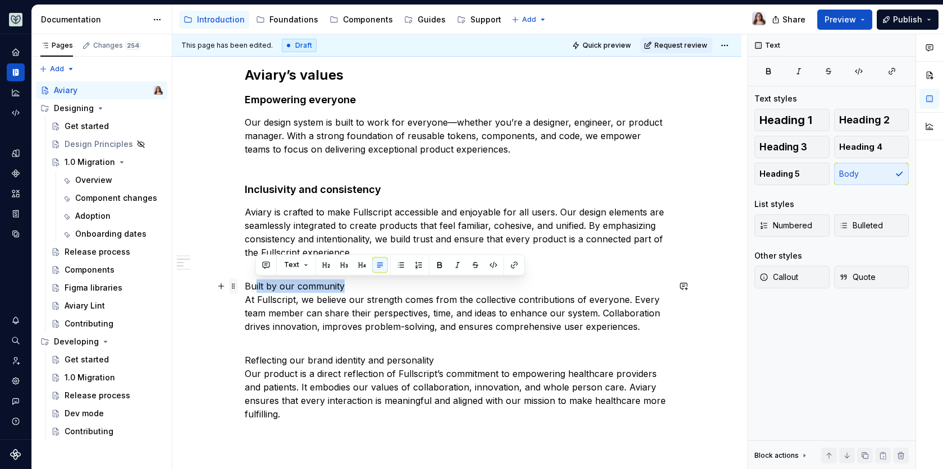
drag, startPoint x: 347, startPoint y: 283, endPoint x: 231, endPoint y: 283, distance: 116.2
click at [245, 283] on div "Getting started This site outlines and documents the components that are contai…" at bounding box center [457, 246] width 424 height 696
click at [333, 283] on p "Built by our community At Fullscript, we believe our strength comes from the co…" at bounding box center [457, 312] width 424 height 67
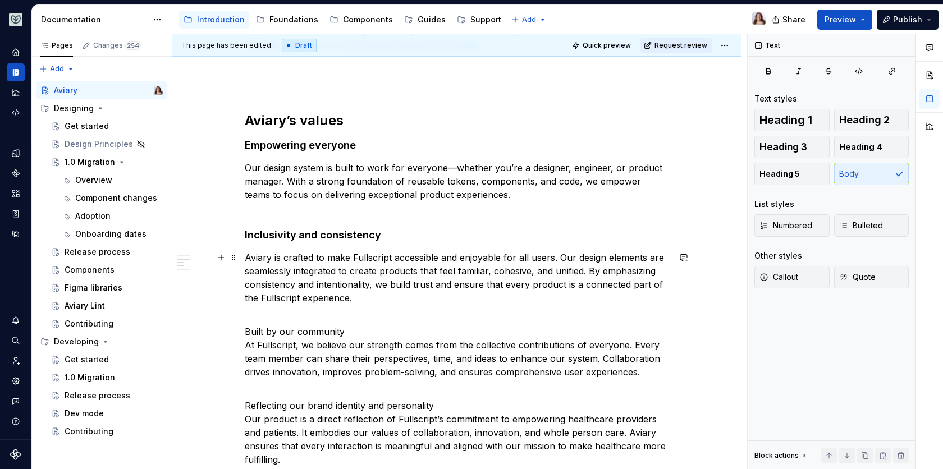
scroll to position [278, 0]
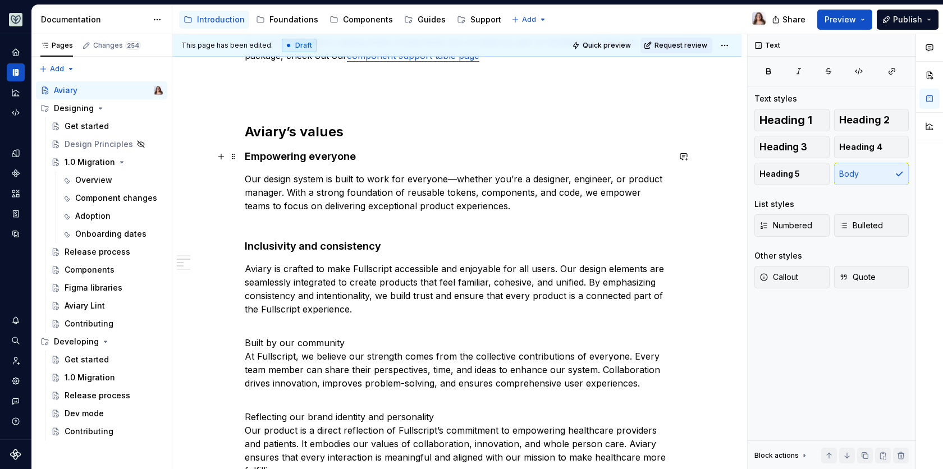
click at [360, 152] on h4 "Empowering everyone" at bounding box center [457, 156] width 424 height 13
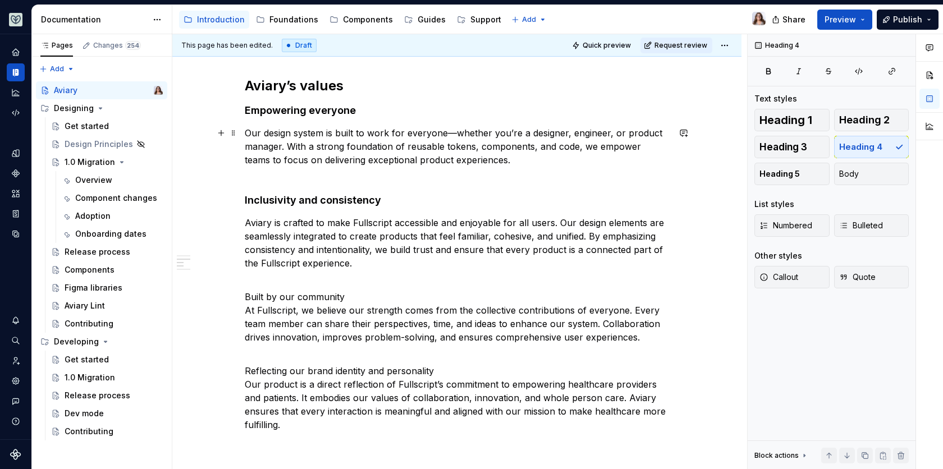
scroll to position [326, 0]
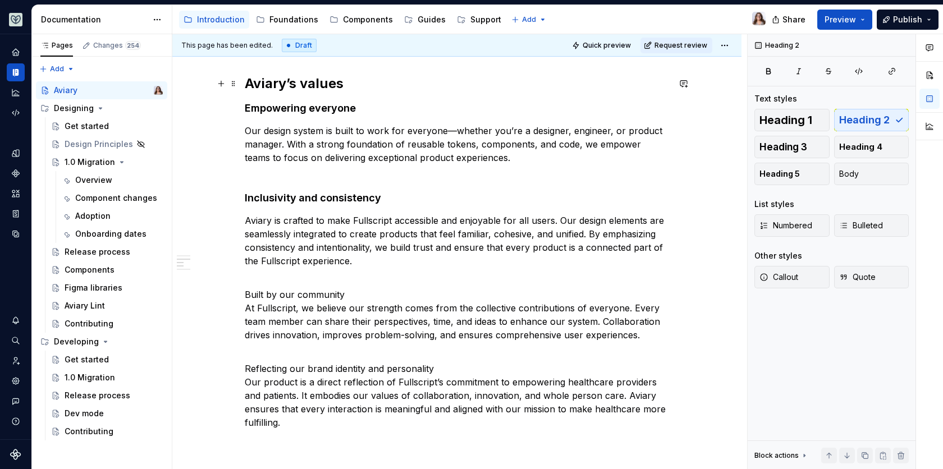
click at [343, 84] on h2 "Aviary’s values" at bounding box center [457, 84] width 424 height 18
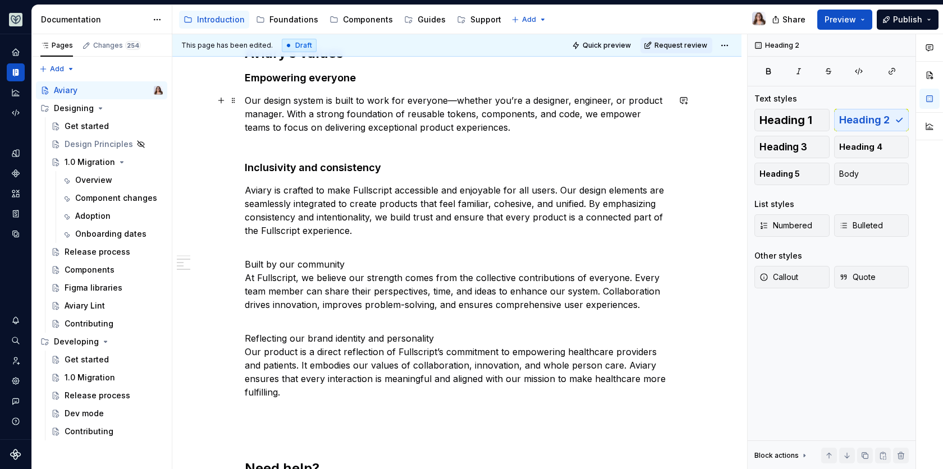
scroll to position [363, 0]
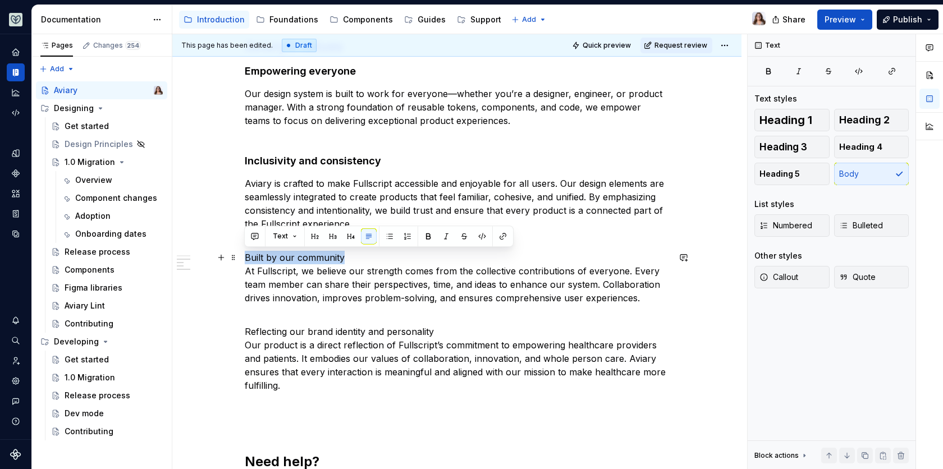
drag, startPoint x: 352, startPoint y: 254, endPoint x: 240, endPoint y: 253, distance: 112.2
click at [240, 253] on div "Getting started This site outlines and documents the components that are contai…" at bounding box center [456, 274] width 569 height 864
click at [355, 237] on button "button" at bounding box center [351, 236] width 16 height 16
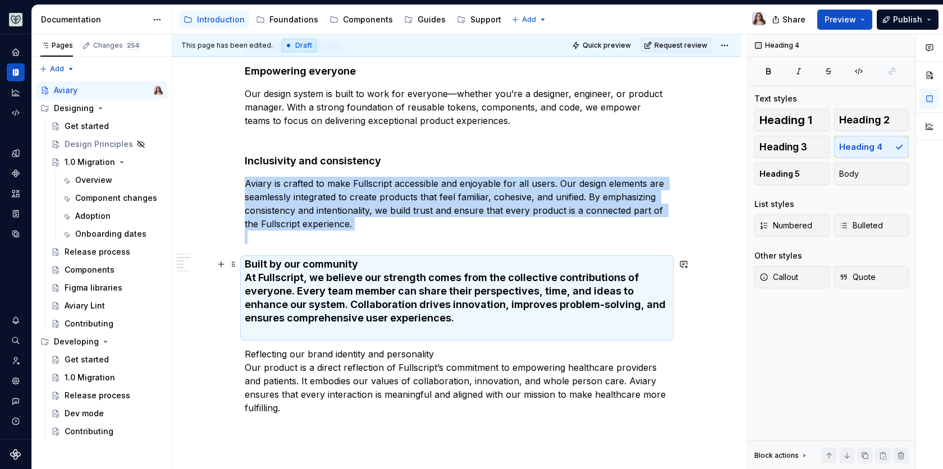
click at [360, 264] on h4 "Built by our community At Fullscript, we believe our strength comes from the co…" at bounding box center [457, 298] width 424 height 81
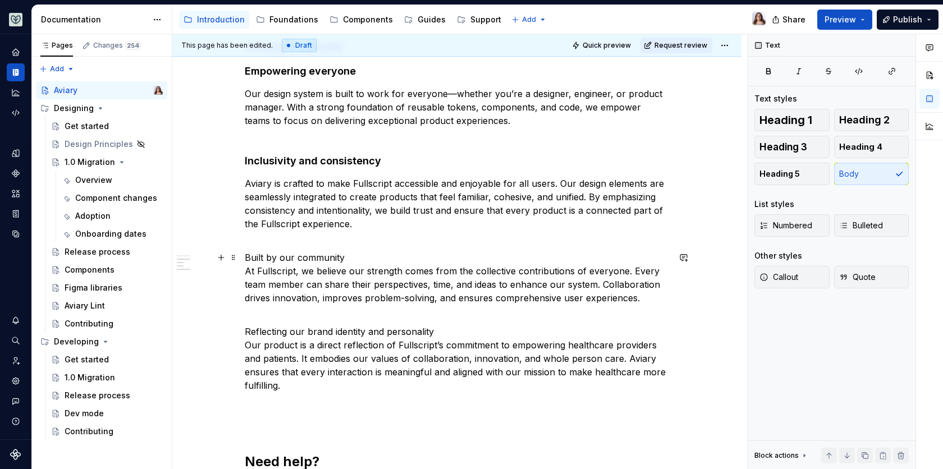
click at [349, 255] on p "Built by our community At Fullscript, we believe our strength comes from the co…" at bounding box center [457, 284] width 424 height 67
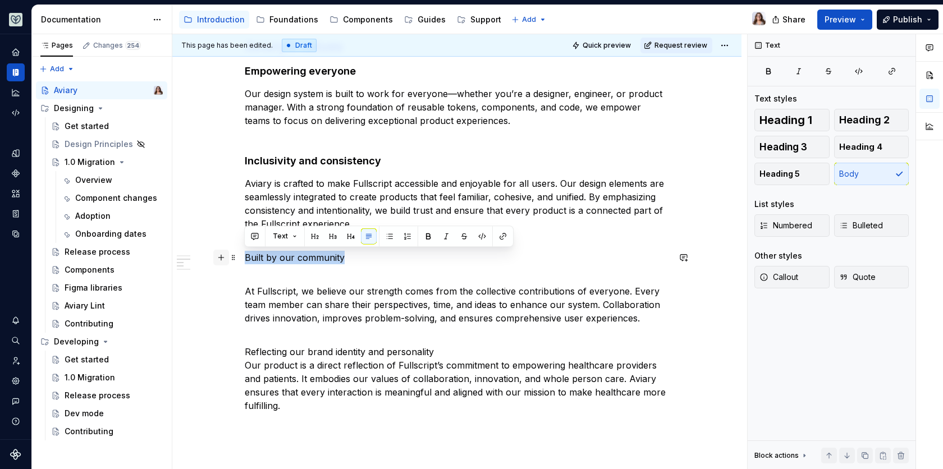
drag, startPoint x: 356, startPoint y: 257, endPoint x: 213, endPoint y: 258, distance: 142.5
click at [245, 258] on div "Getting started This site outlines and documents the components that are contai…" at bounding box center [457, 227] width 424 height 716
click at [346, 241] on button "button" at bounding box center [351, 236] width 16 height 16
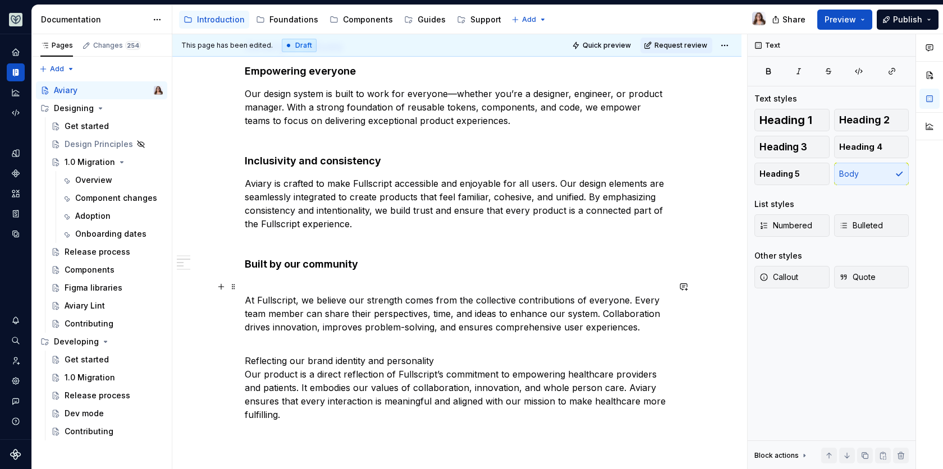
click at [282, 286] on p "At Fullscript, we believe our strength comes from the collective contributions …" at bounding box center [457, 313] width 424 height 67
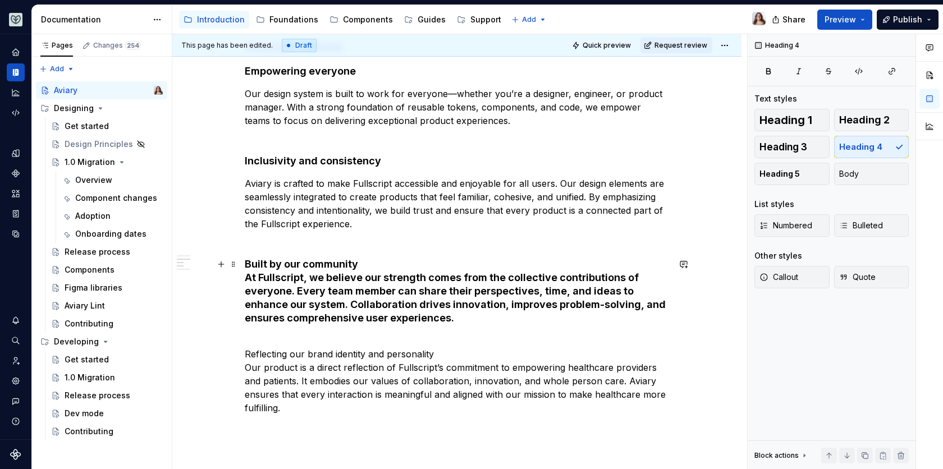
click at [556, 323] on h4 "Built by our community At Fullscript, we believe our strength comes from the co…" at bounding box center [457, 298] width 424 height 81
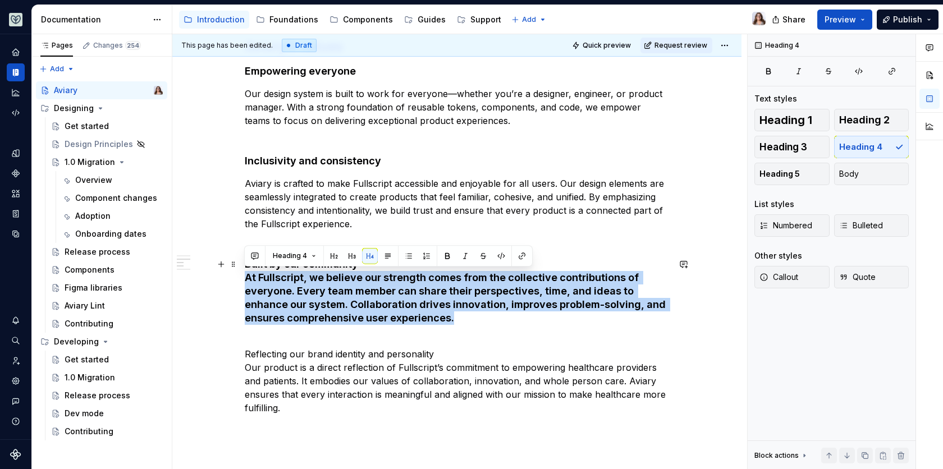
drag, startPoint x: 458, startPoint y: 323, endPoint x: 229, endPoint y: 277, distance: 234.1
click at [229, 277] on div "Getting started This site outlines and documents the components that are contai…" at bounding box center [456, 285] width 569 height 886
click at [869, 169] on button "Body" at bounding box center [871, 174] width 75 height 22
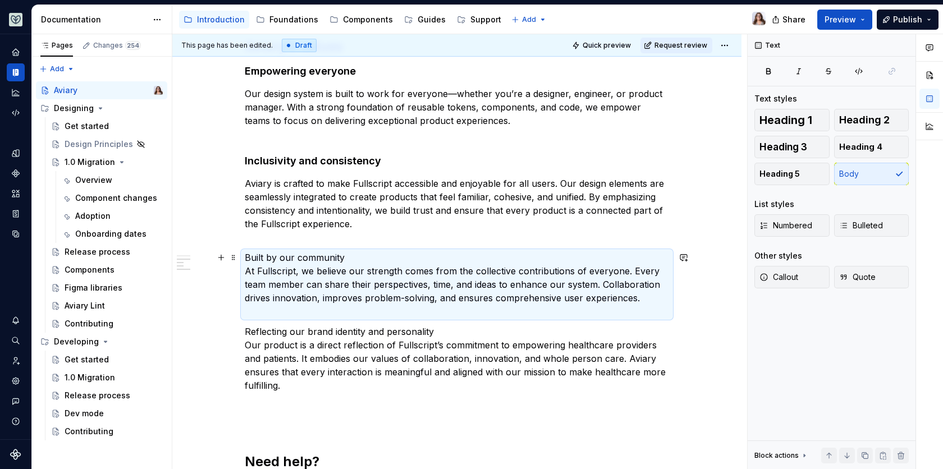
click at [351, 268] on p "Built by our community At Fullscript, we believe our strength comes from the co…" at bounding box center [457, 284] width 424 height 67
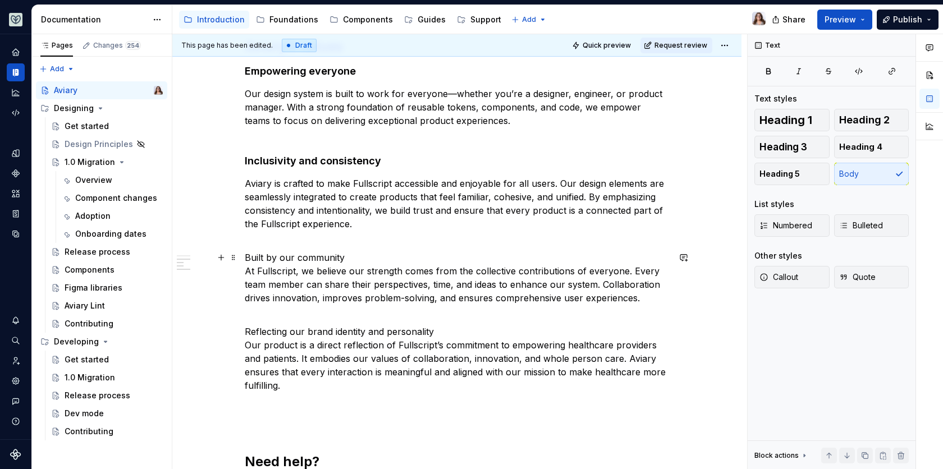
click at [349, 256] on p "Built by our community At Fullscript, we believe our strength comes from the co…" at bounding box center [457, 284] width 424 height 67
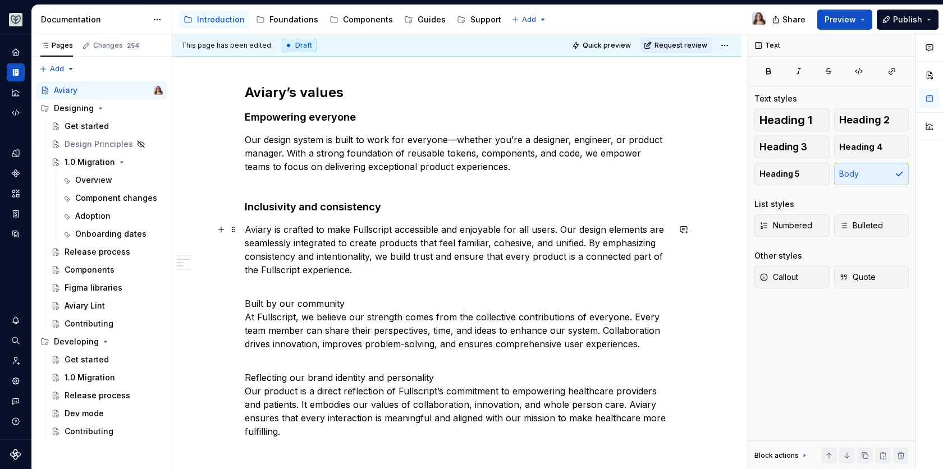
scroll to position [314, 0]
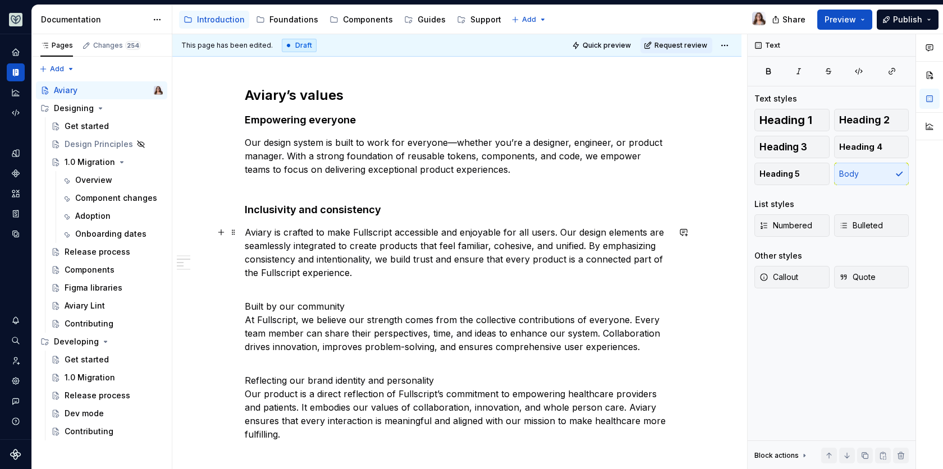
click at [352, 272] on p "Aviary is crafted to make Fullscript accessible and enjoyable for all users. Ou…" at bounding box center [457, 259] width 424 height 67
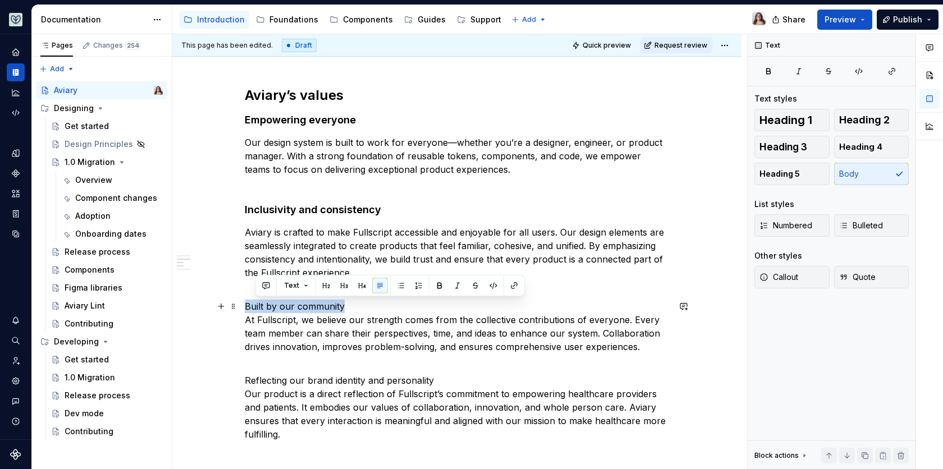
drag, startPoint x: 345, startPoint y: 305, endPoint x: 223, endPoint y: 298, distance: 121.4
click at [223, 298] on div "Getting started This site outlines and documents the components that are contai…" at bounding box center [456, 323] width 569 height 864
click at [362, 341] on p "Built by our community At Fullscript, we believe our strength comes from the co…" at bounding box center [457, 333] width 424 height 67
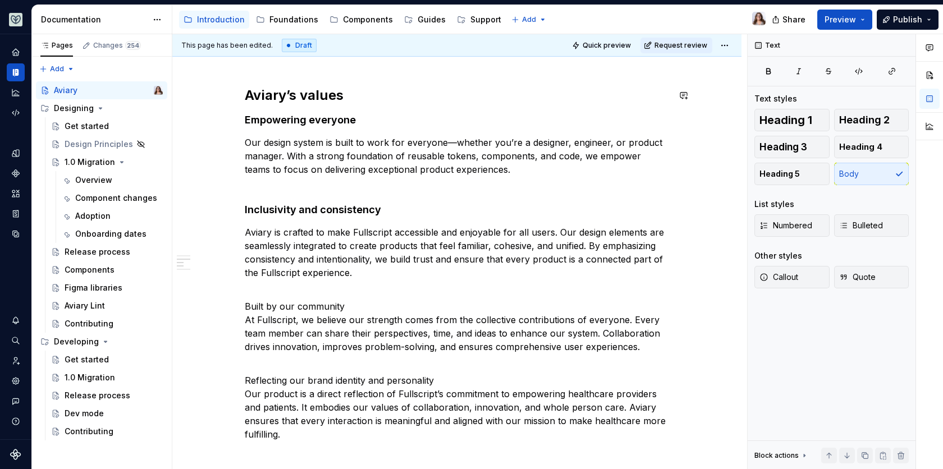
type textarea "*"
